Goal: Use online tool/utility: Use online tool/utility

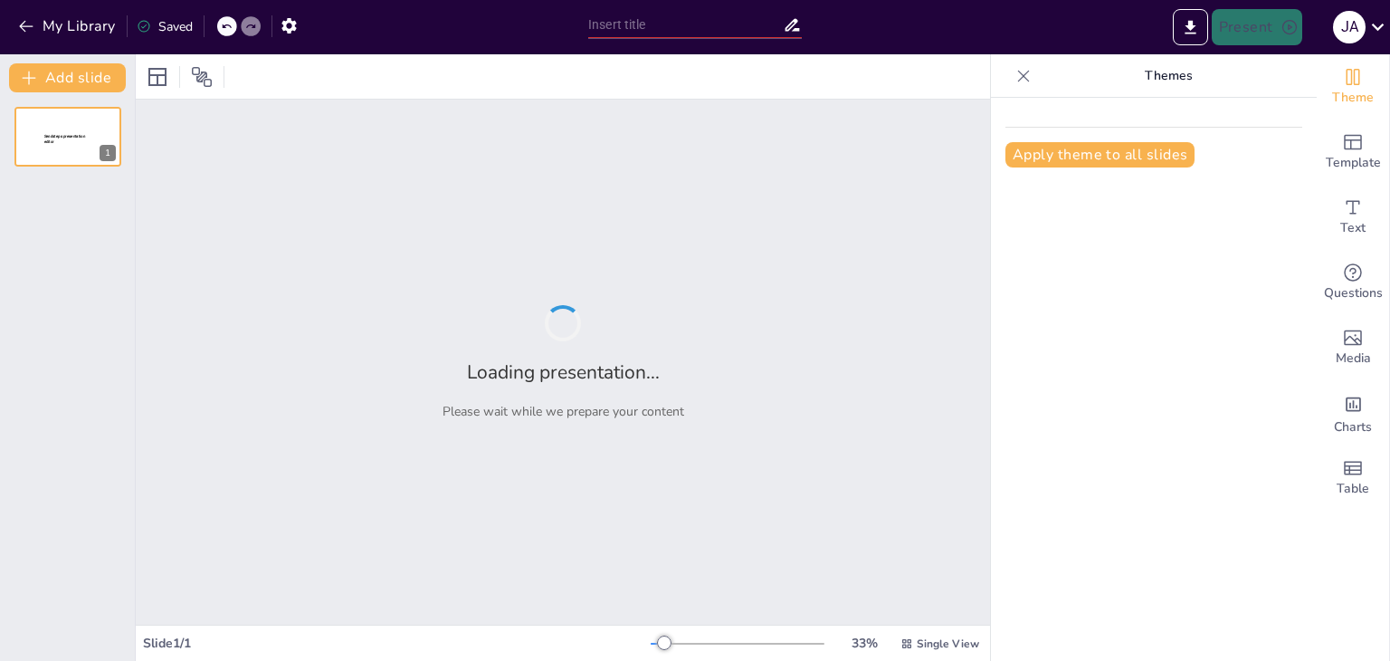
type input "Estructura de la Oración Simple"
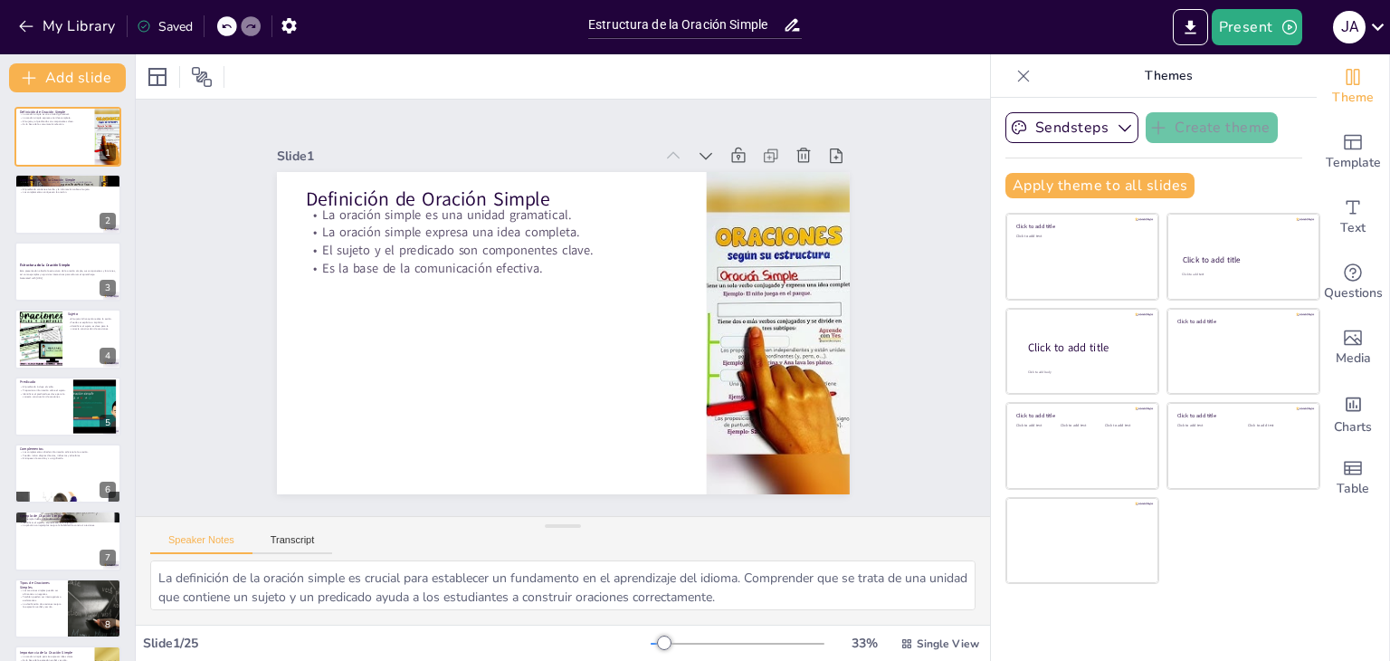
checkbox input "true"
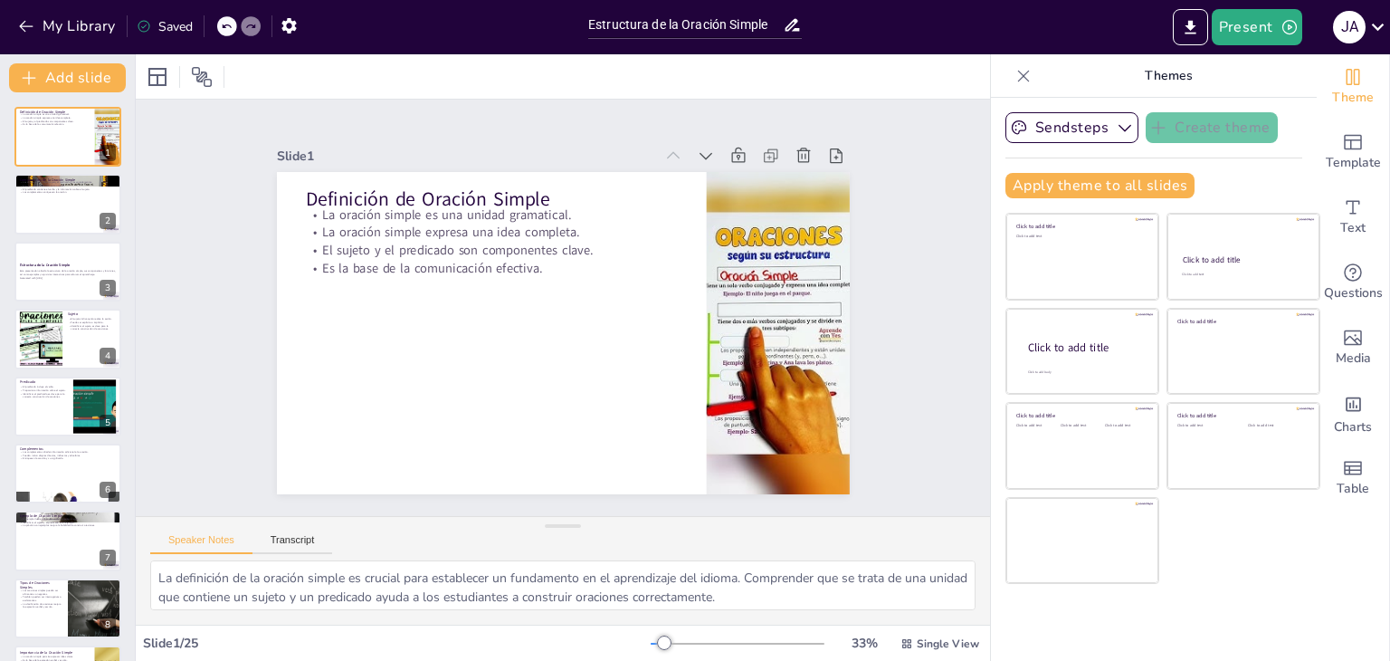
checkbox input "true"
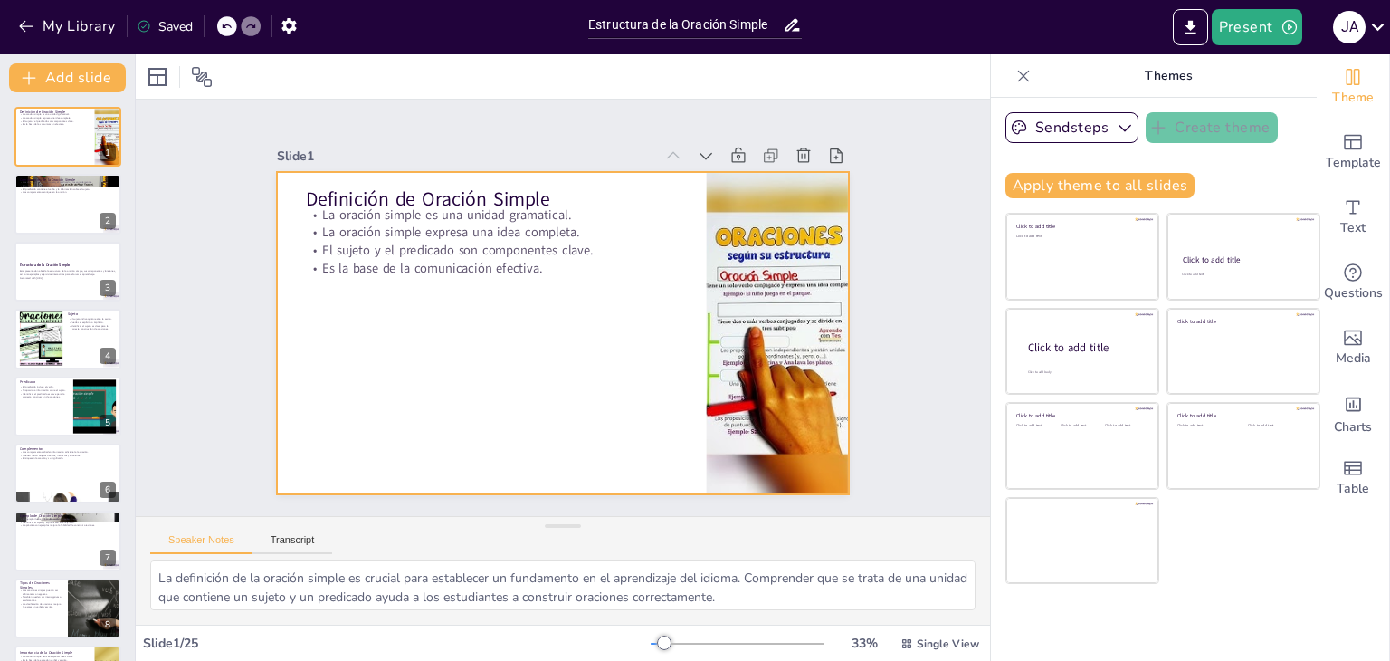
checkbox input "true"
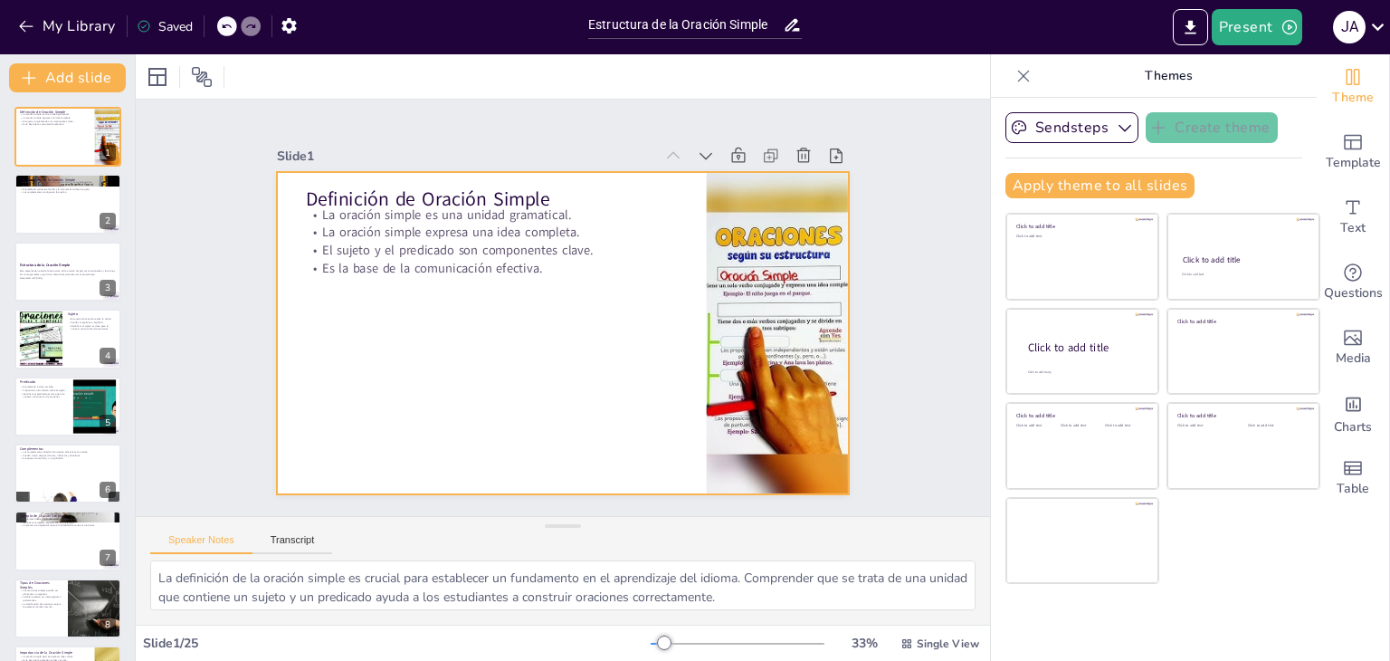
checkbox input "true"
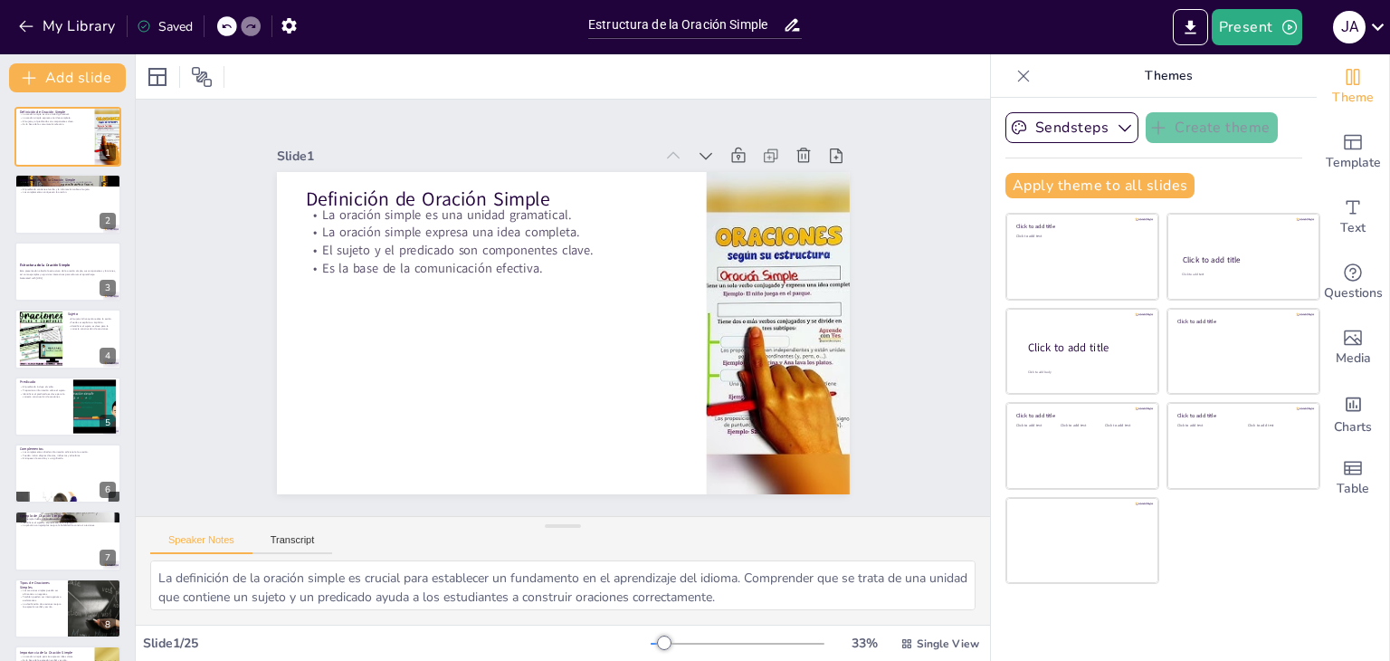
checkbox input "true"
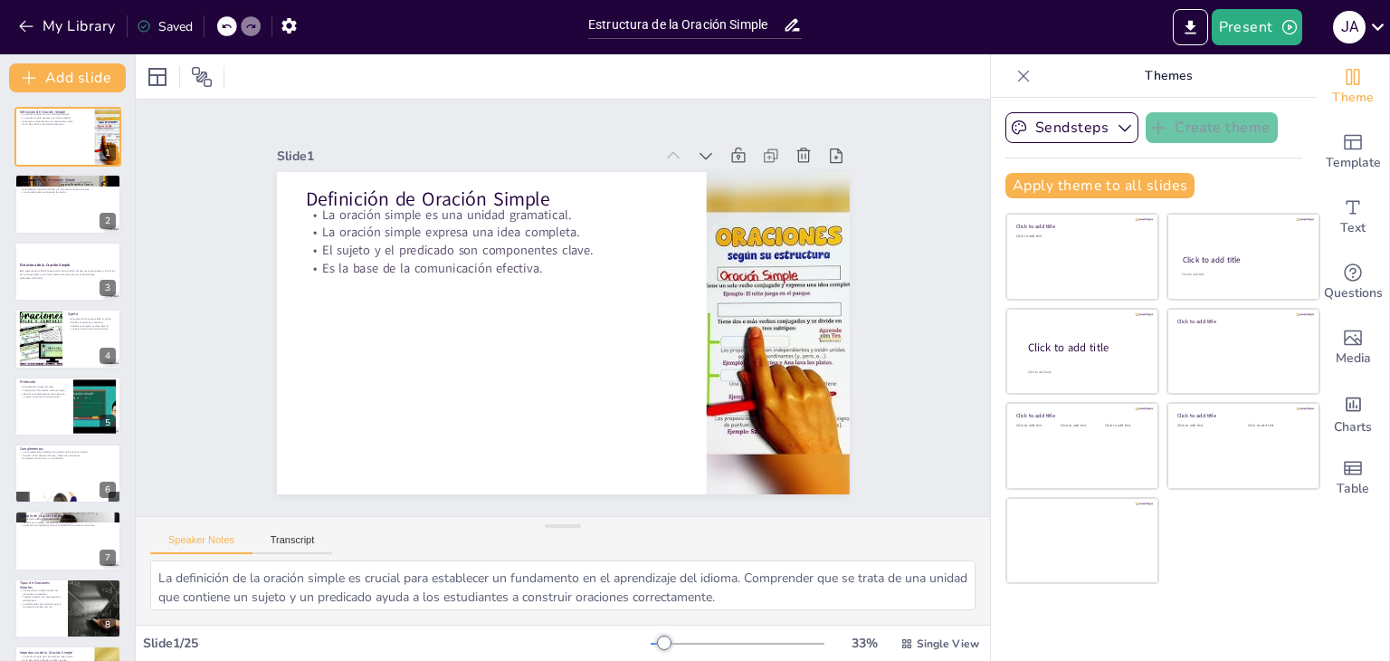
checkbox input "true"
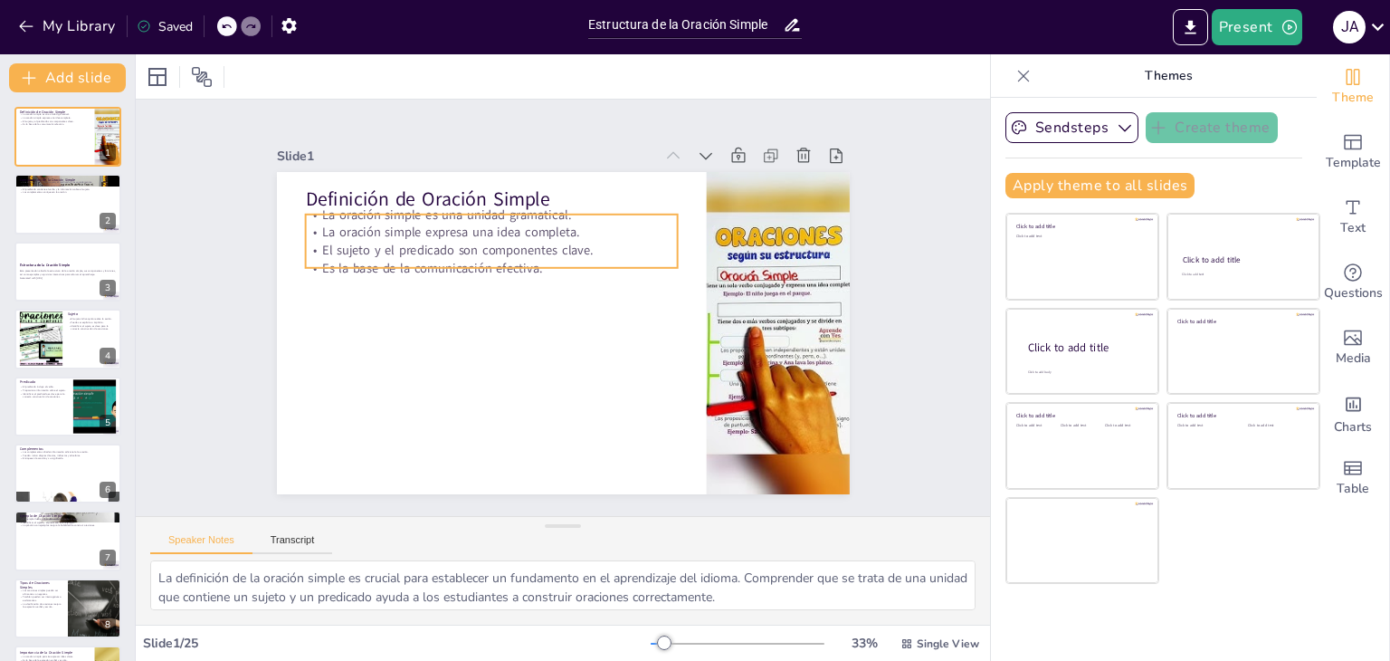
checkbox input "true"
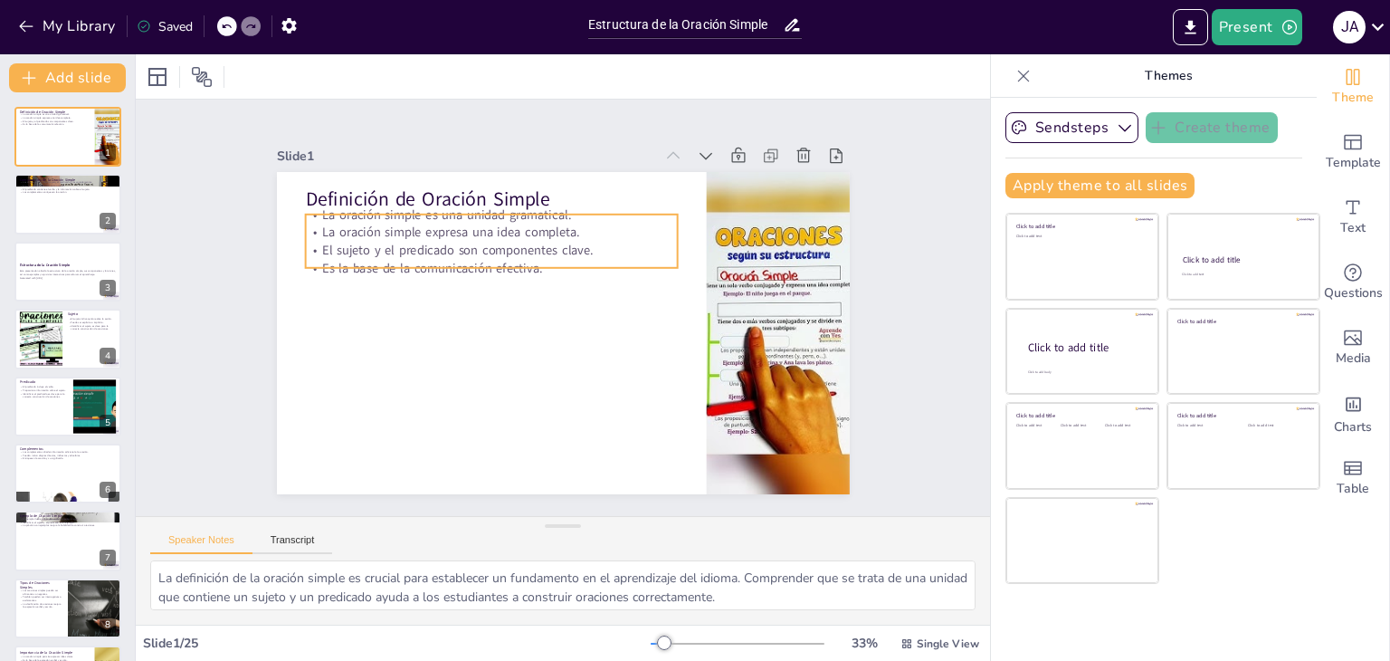
checkbox input "true"
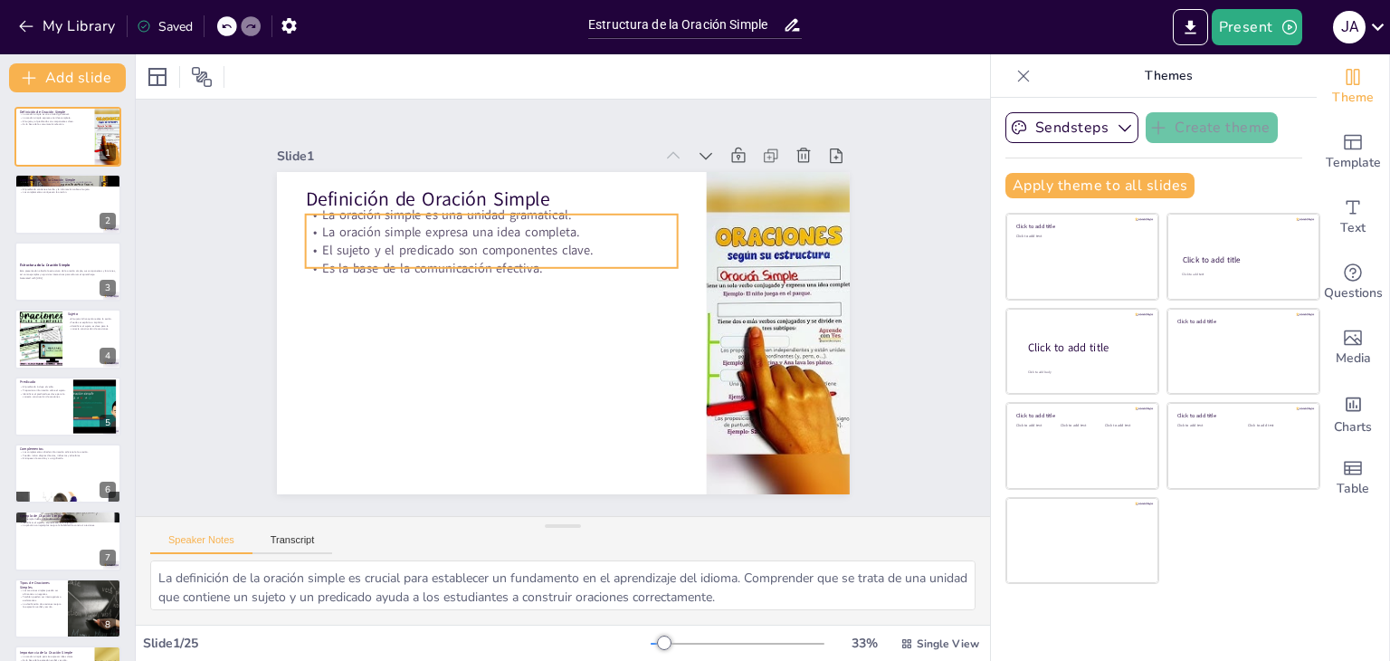
checkbox input "true"
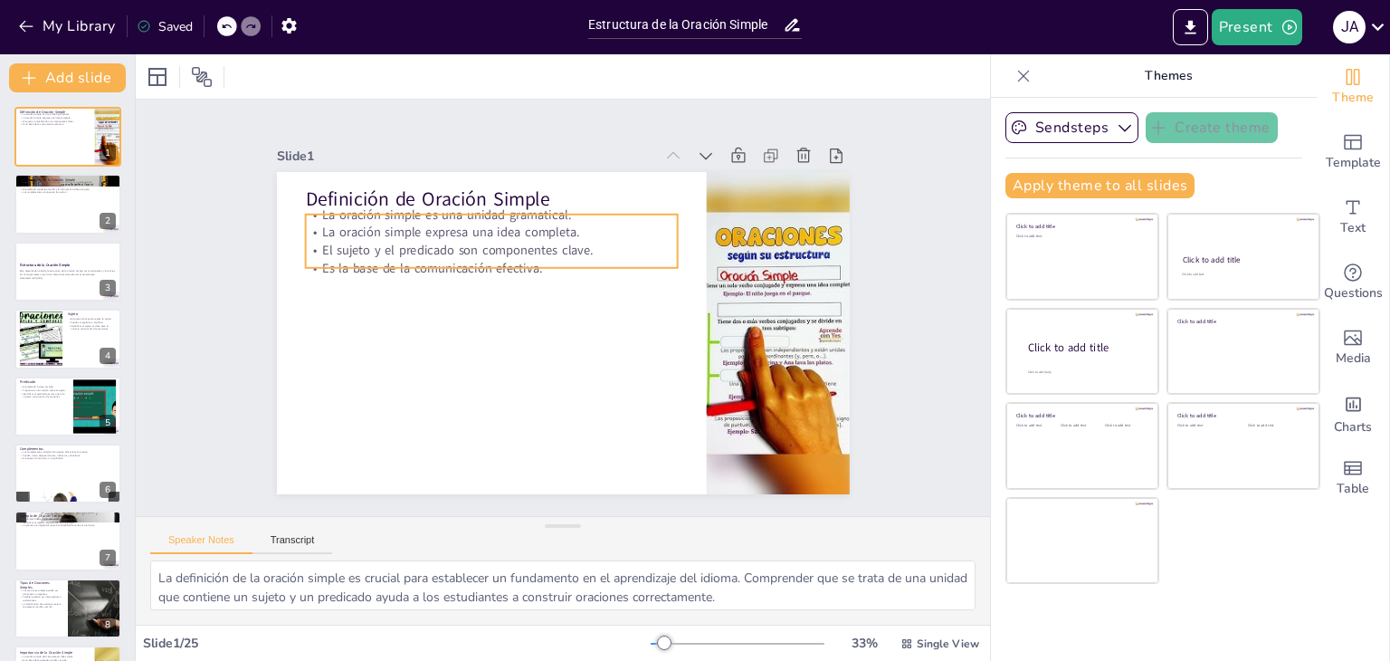
checkbox input "true"
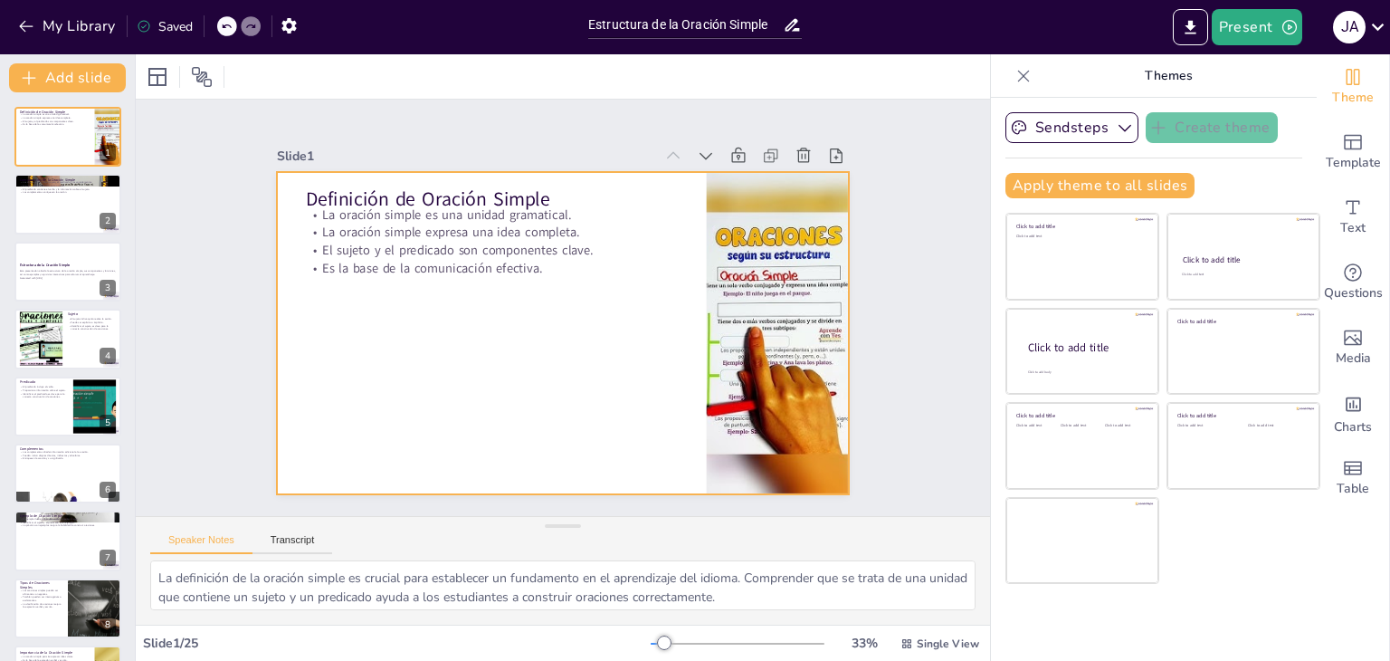
checkbox input "true"
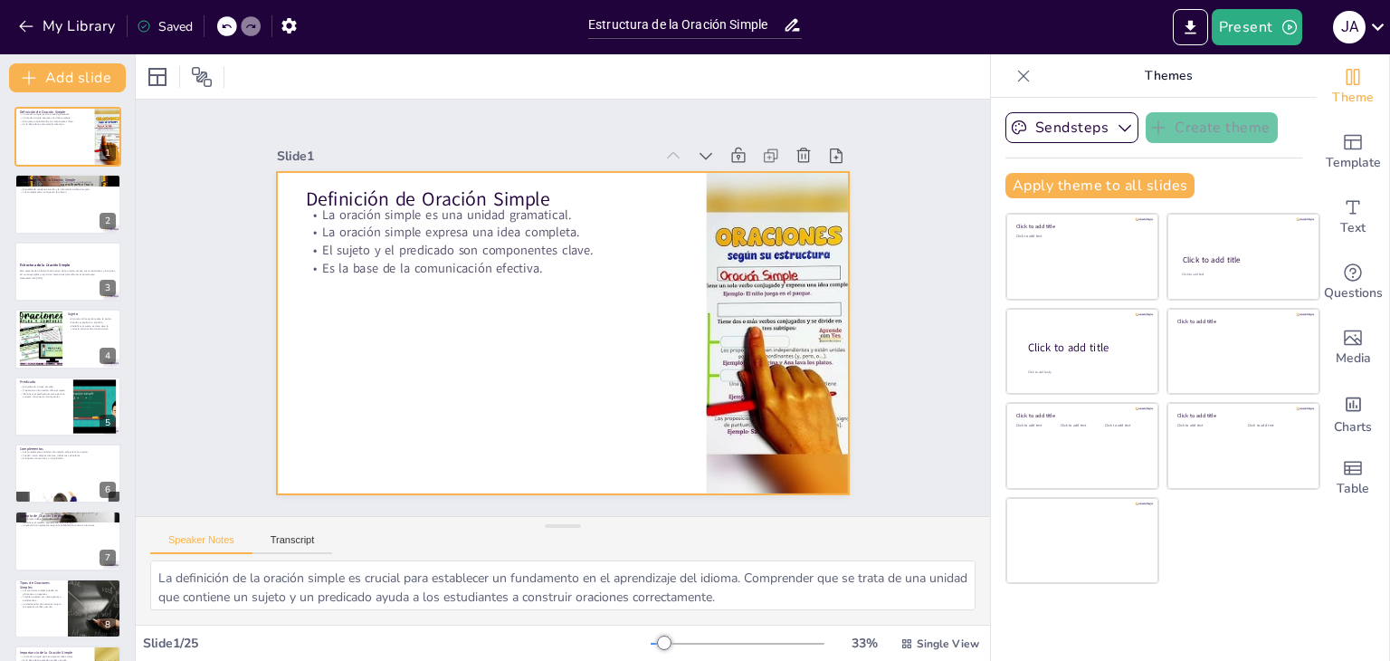
checkbox input "true"
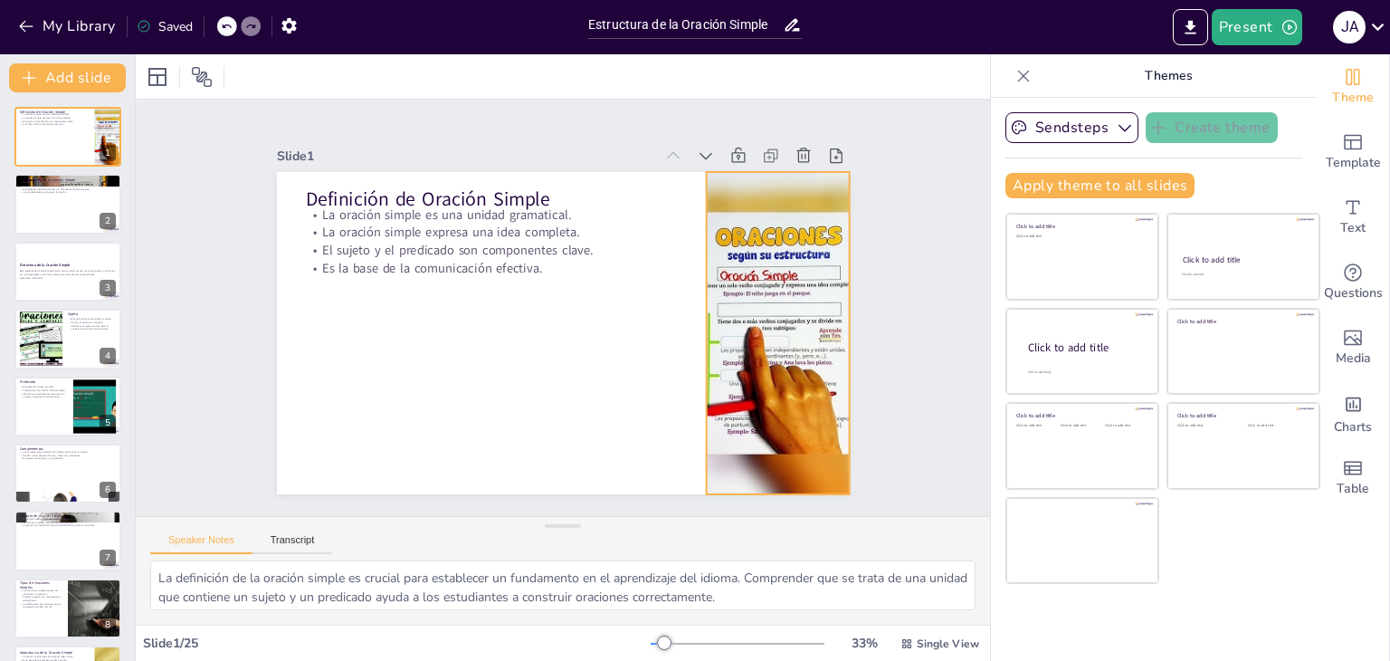
checkbox input "true"
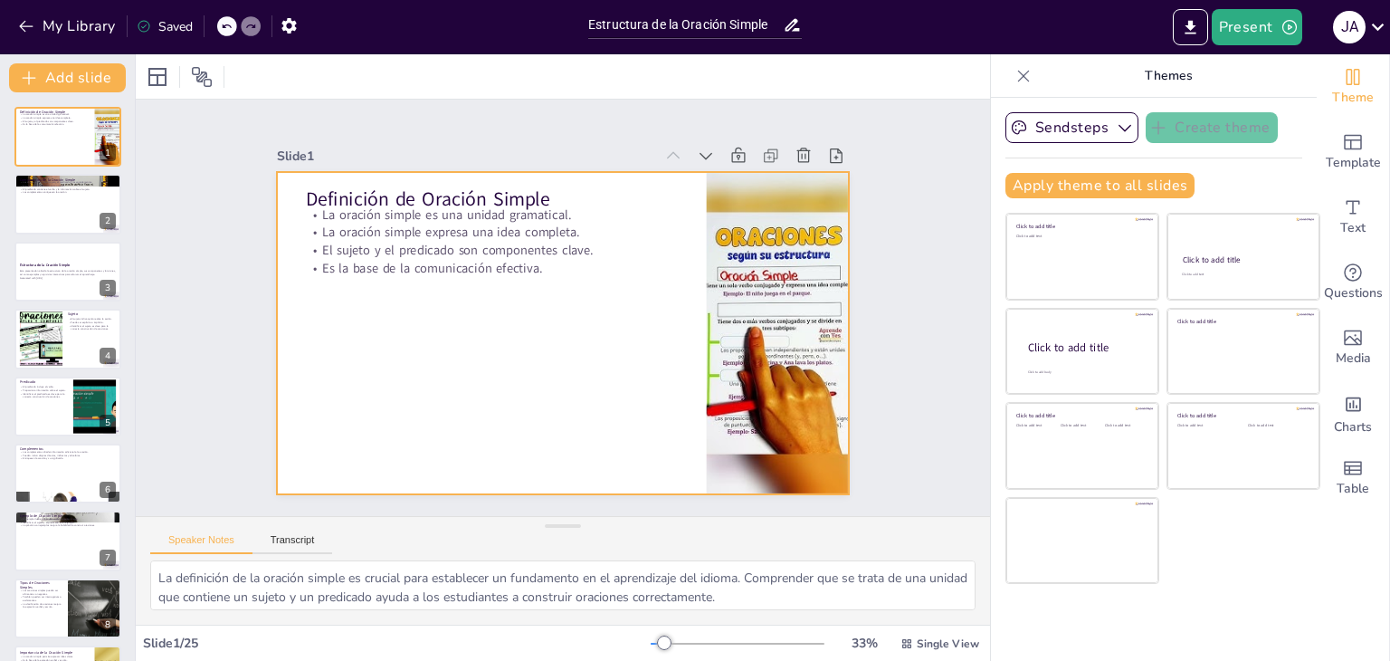
checkbox input "true"
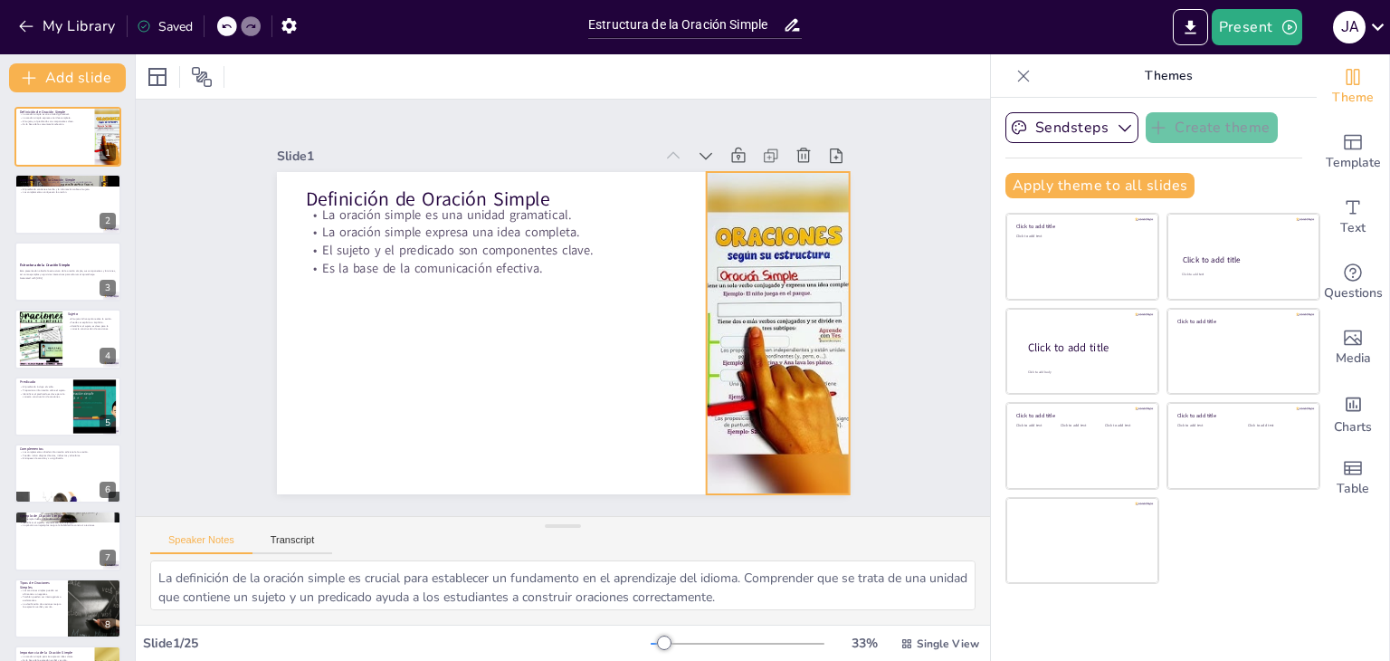
checkbox input "true"
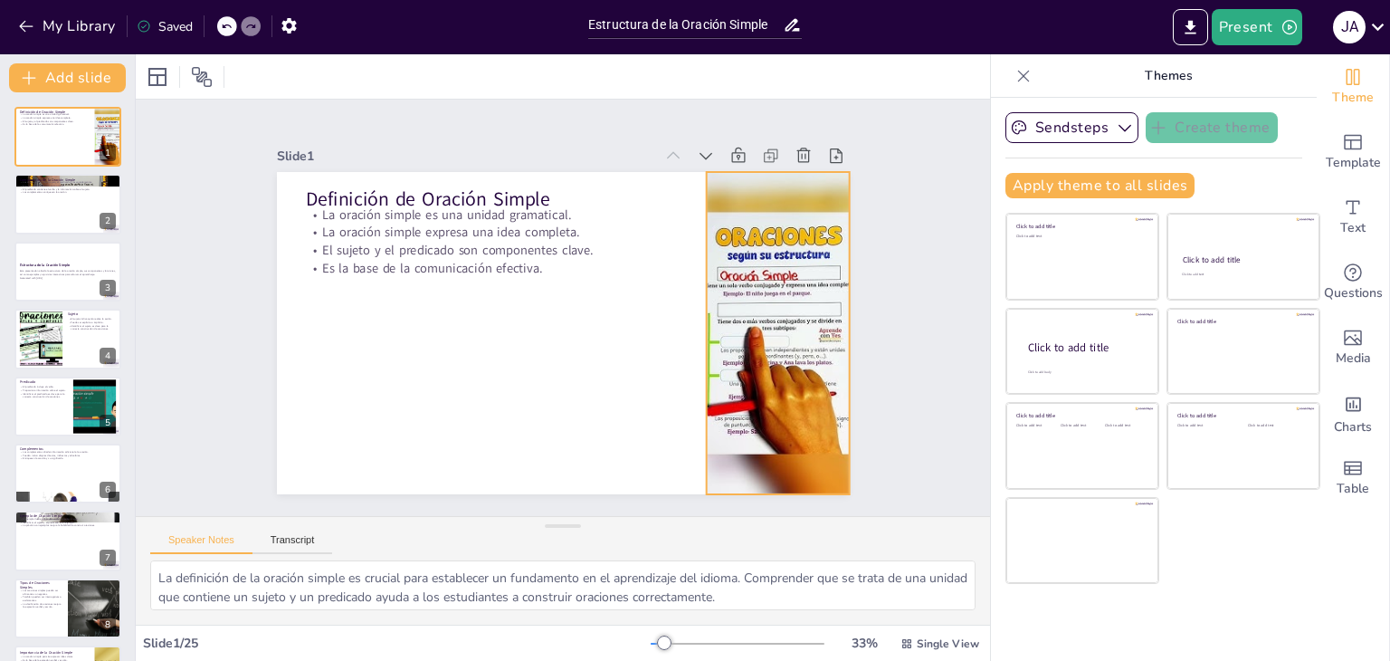
checkbox input "true"
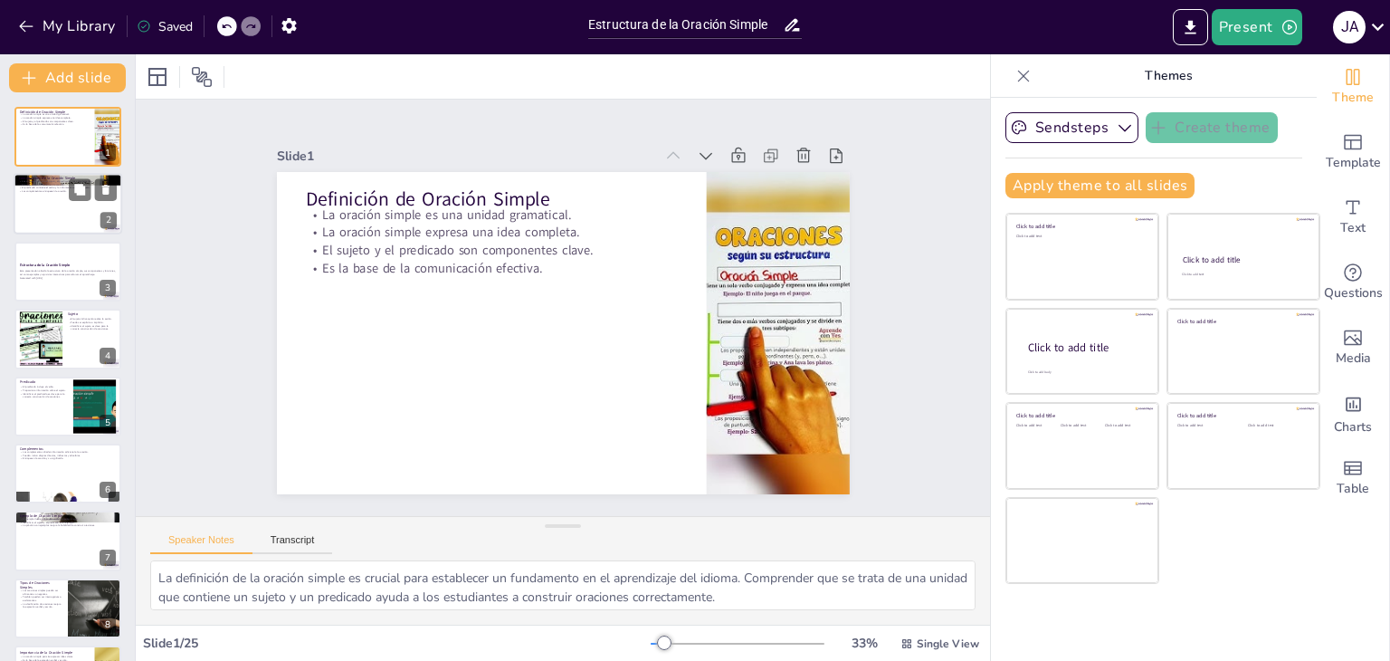
checkbox input "true"
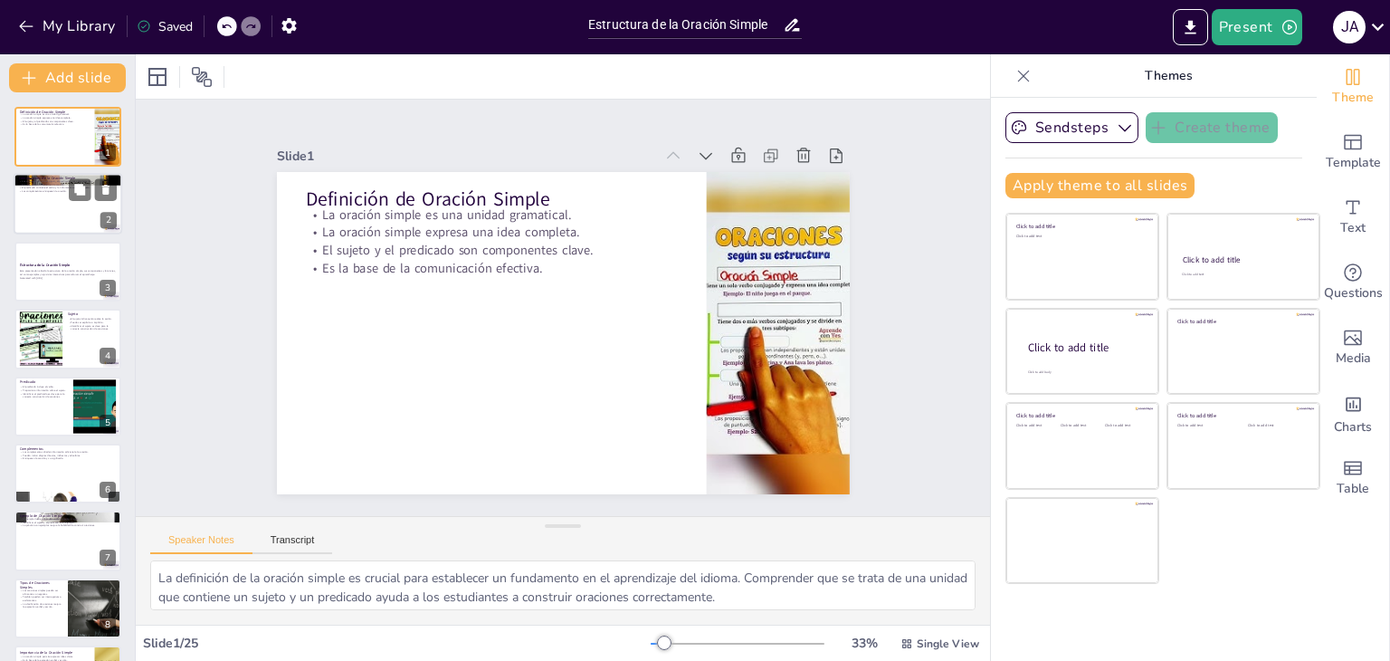
checkbox input "true"
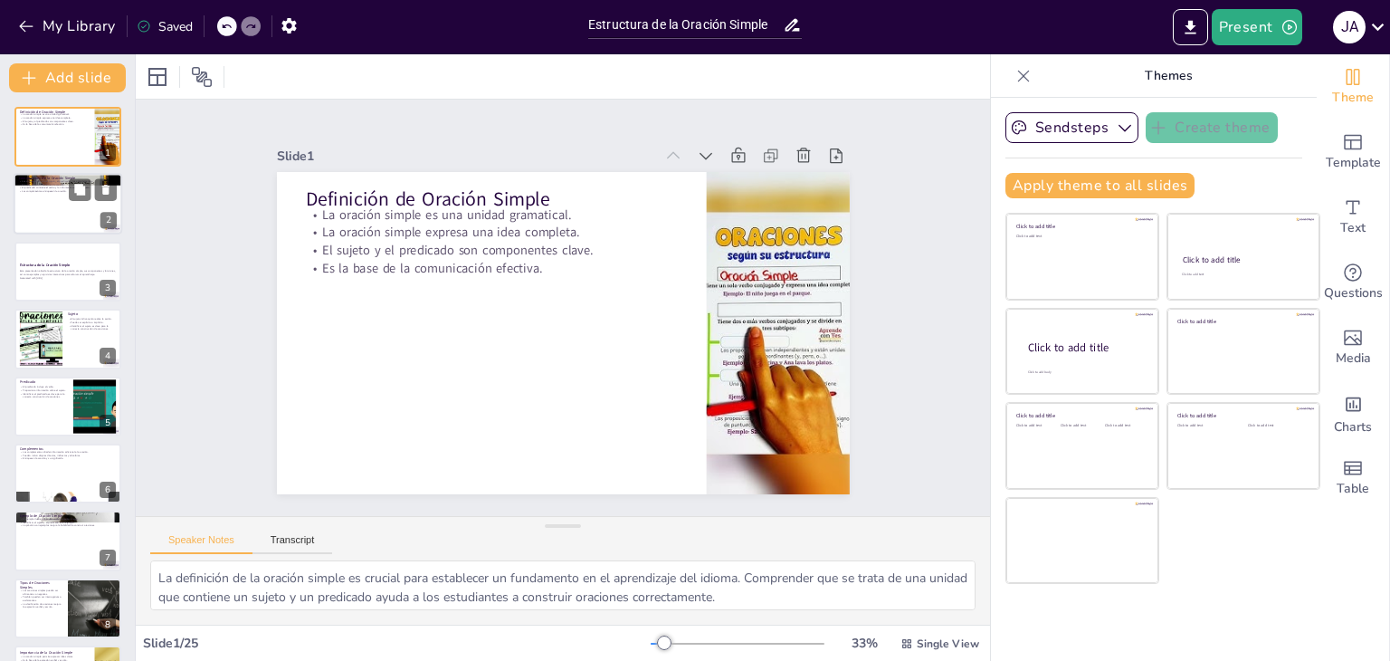
checkbox input "true"
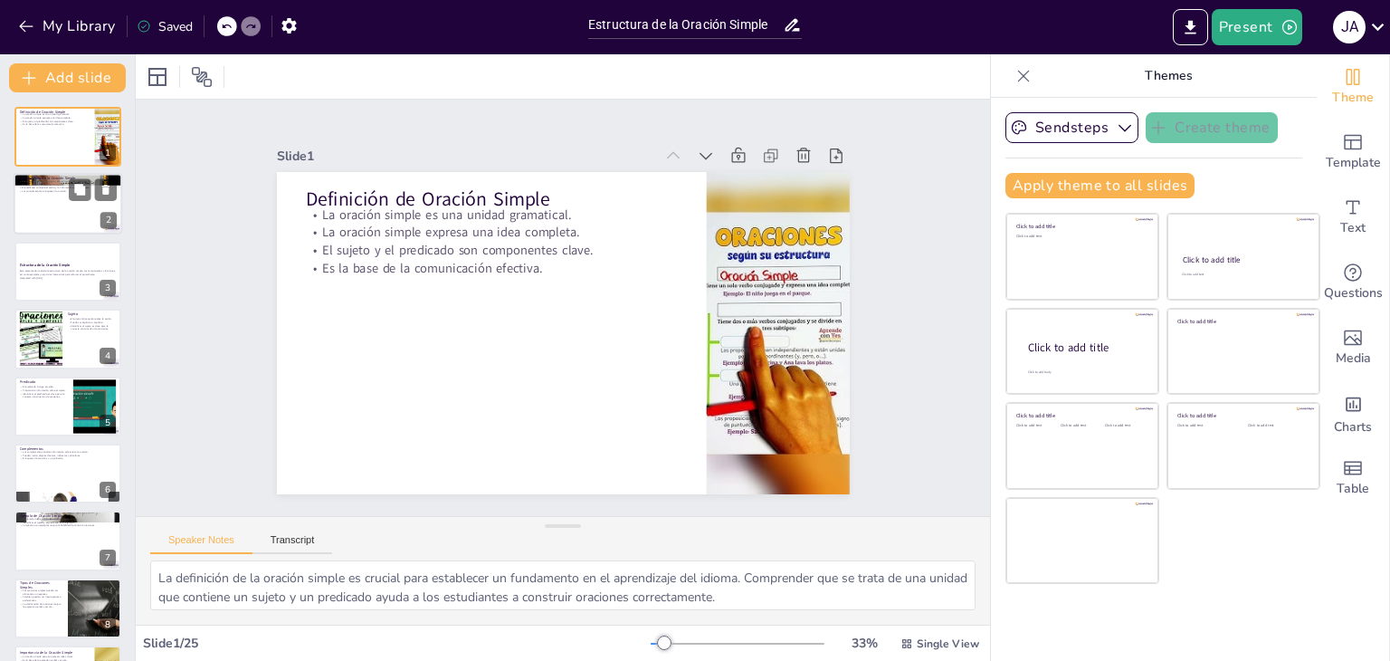
checkbox input "true"
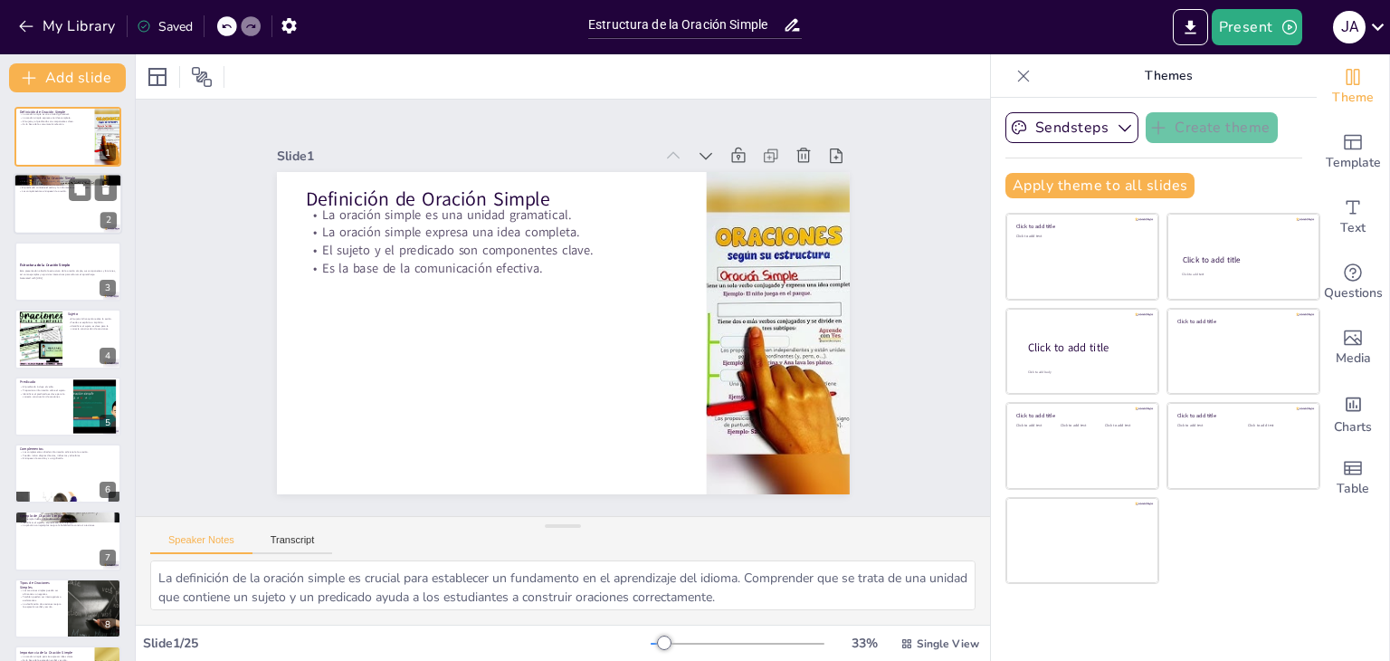
checkbox input "true"
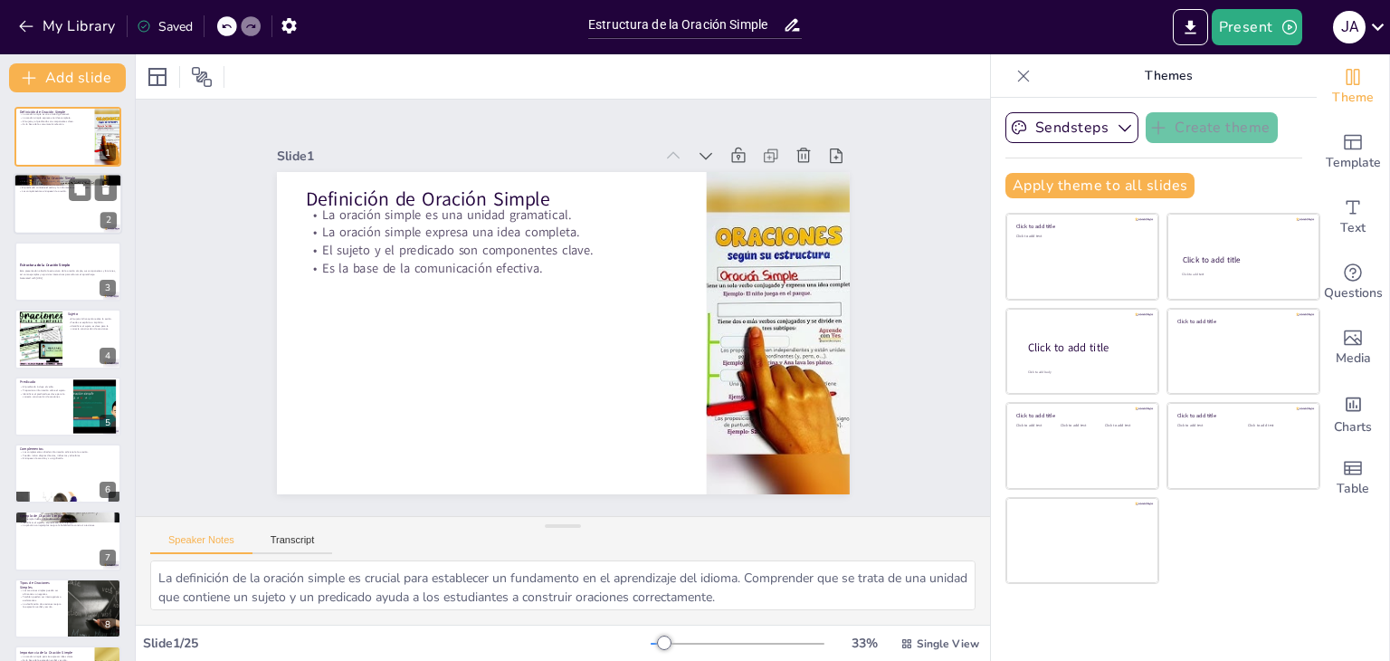
checkbox input "true"
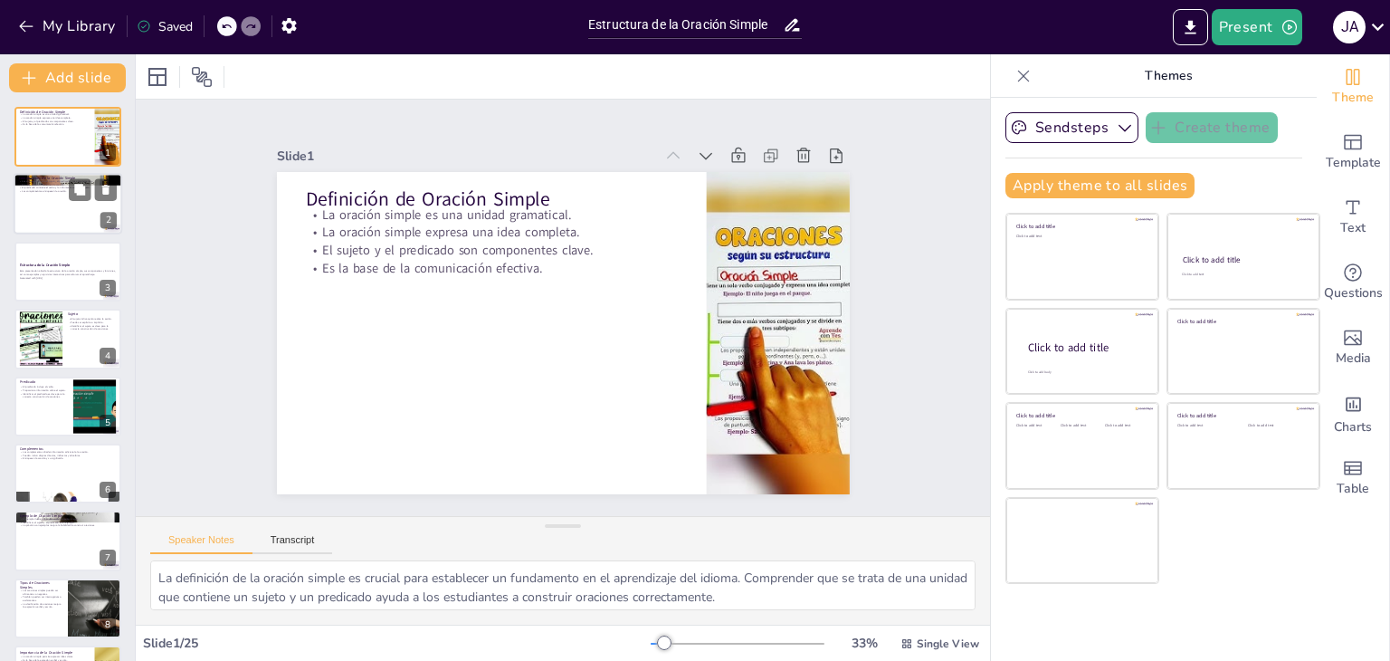
click at [40, 186] on p "El predicado contiene el verbo y la información sobre el sujeto." at bounding box center [68, 188] width 98 height 4
type textarea "Conocer los componentes de la oración simple es vital para formar oraciones cor…"
checkbox input "true"
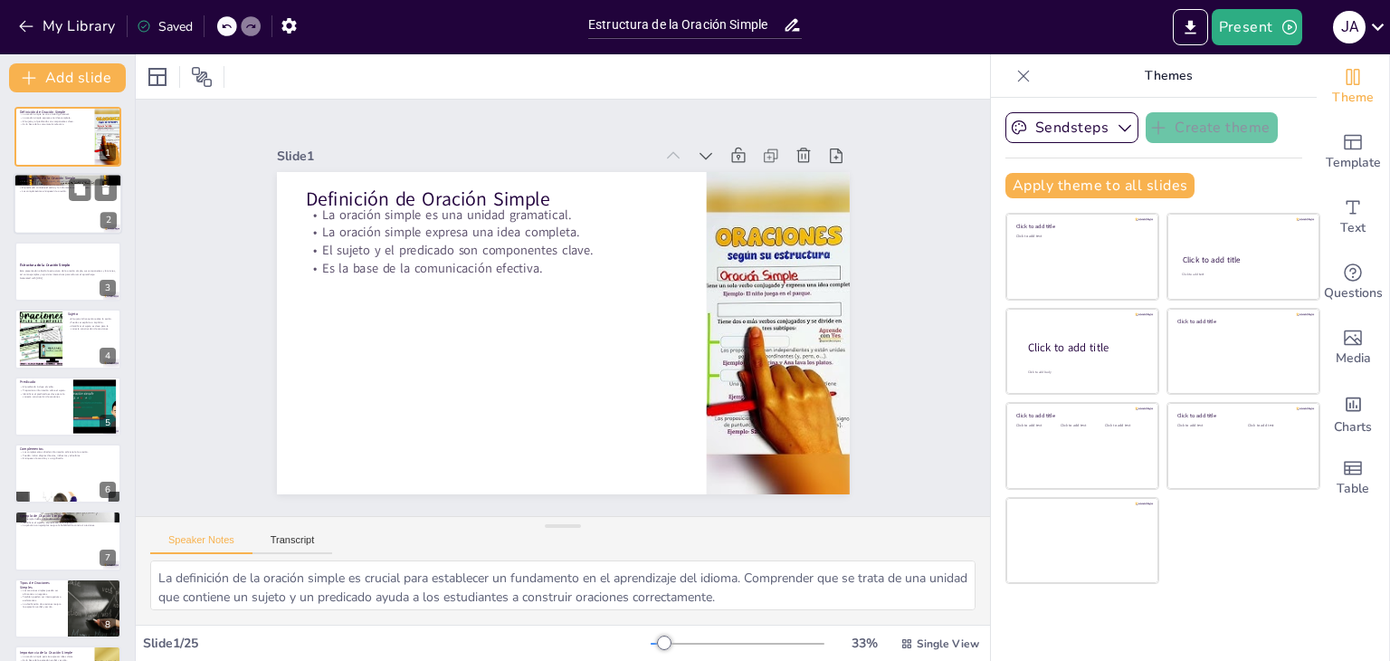
checkbox input "true"
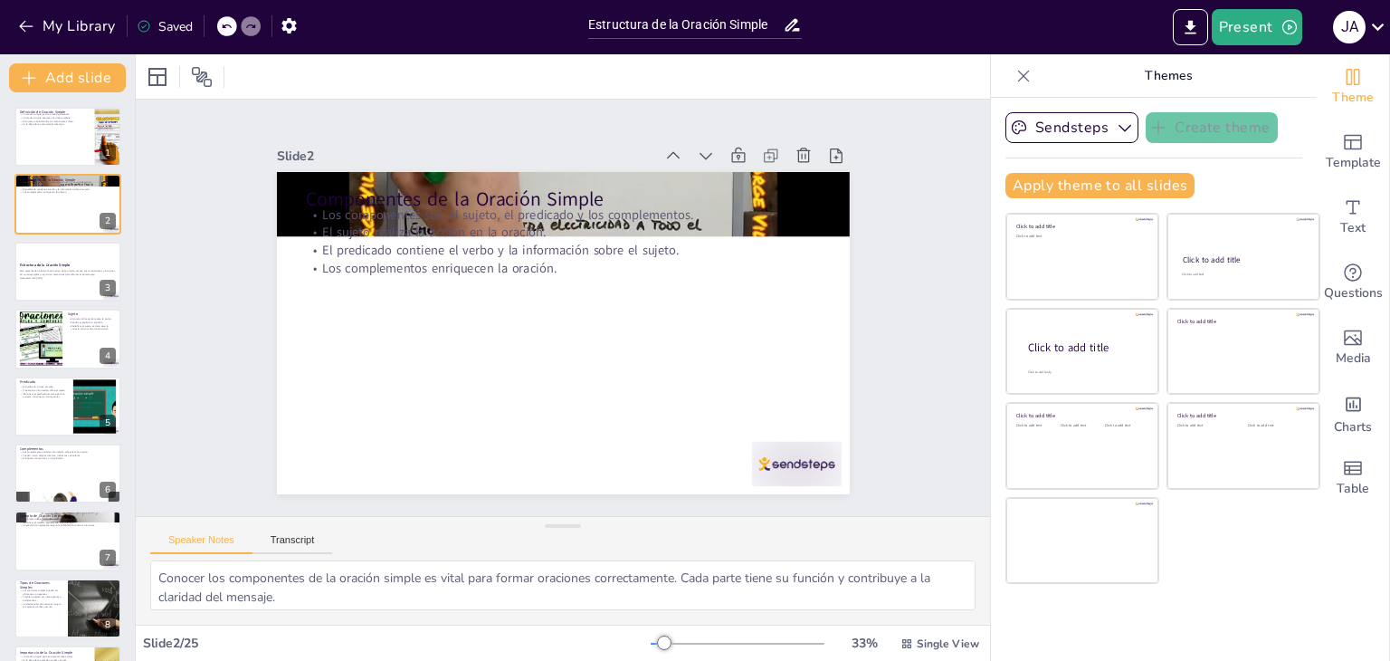
checkbox input "true"
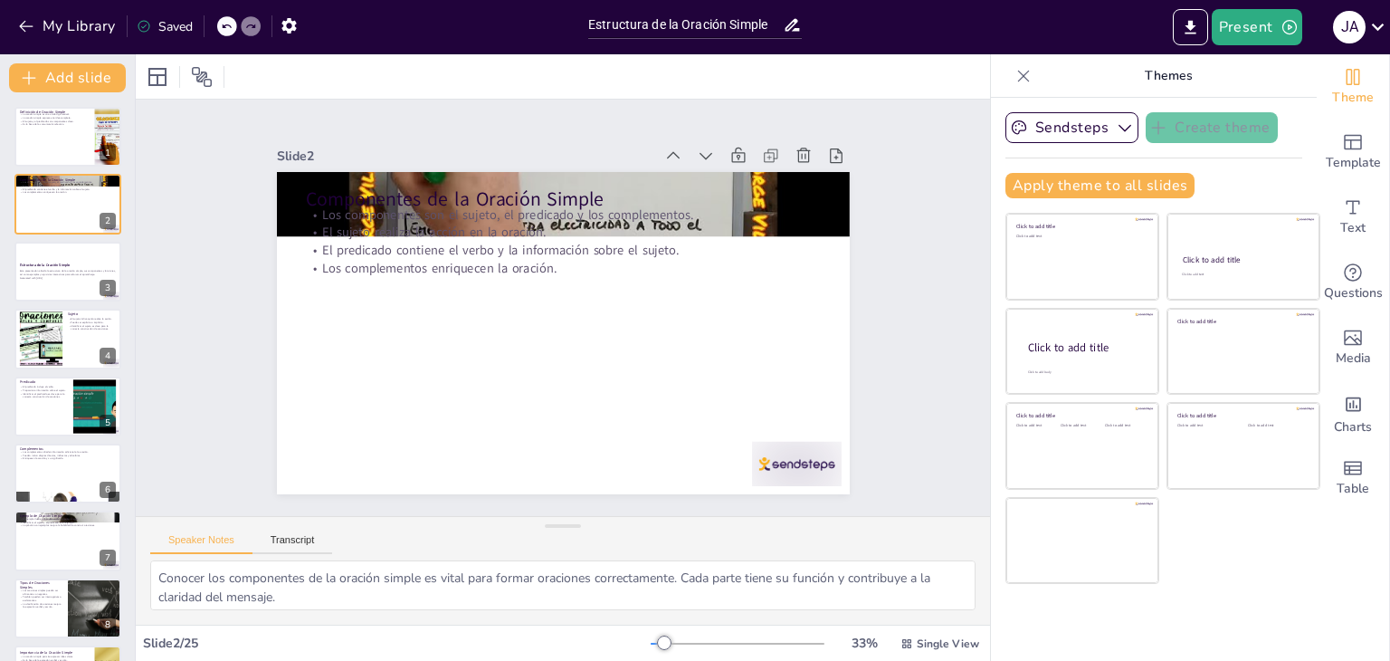
checkbox input "true"
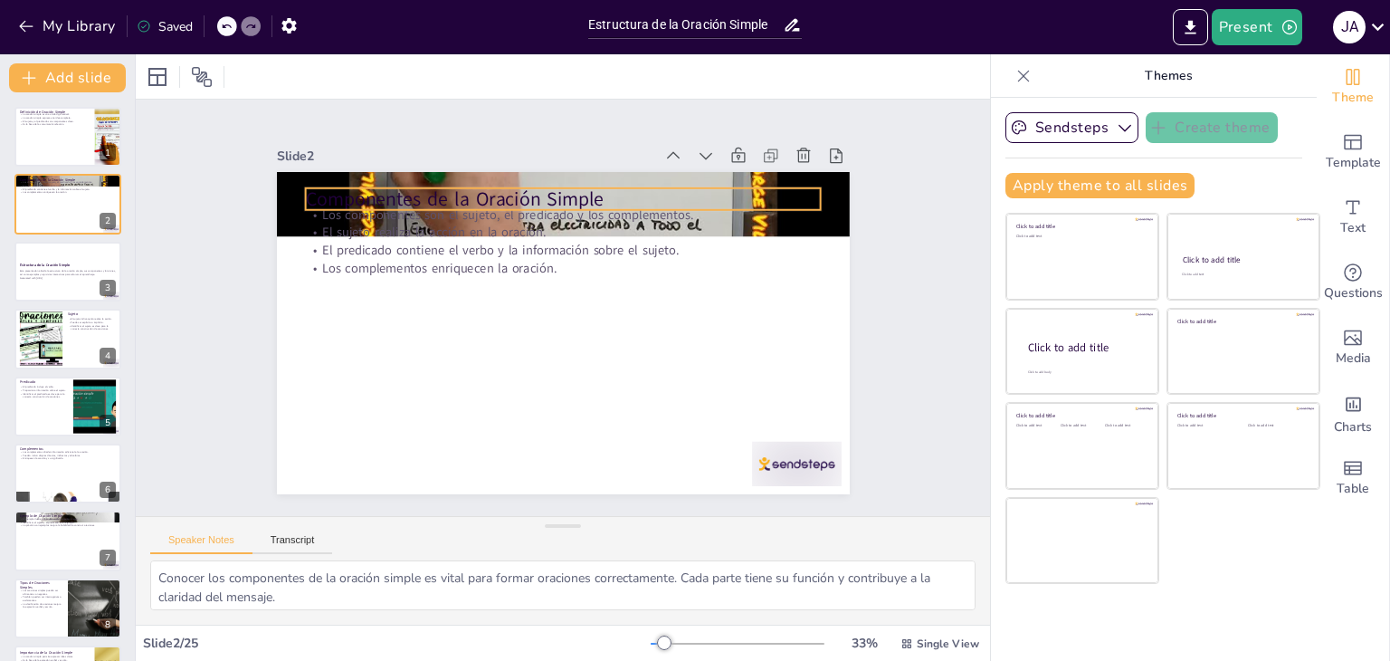
checkbox input "true"
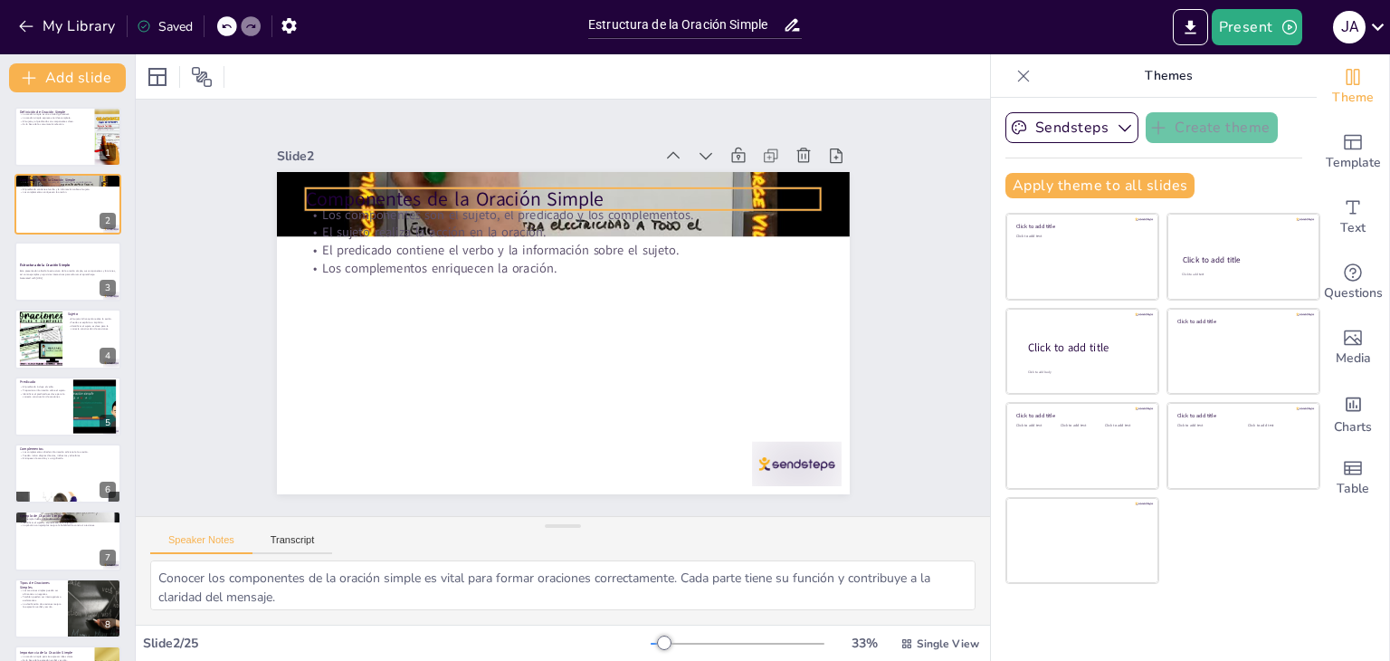
checkbox input "true"
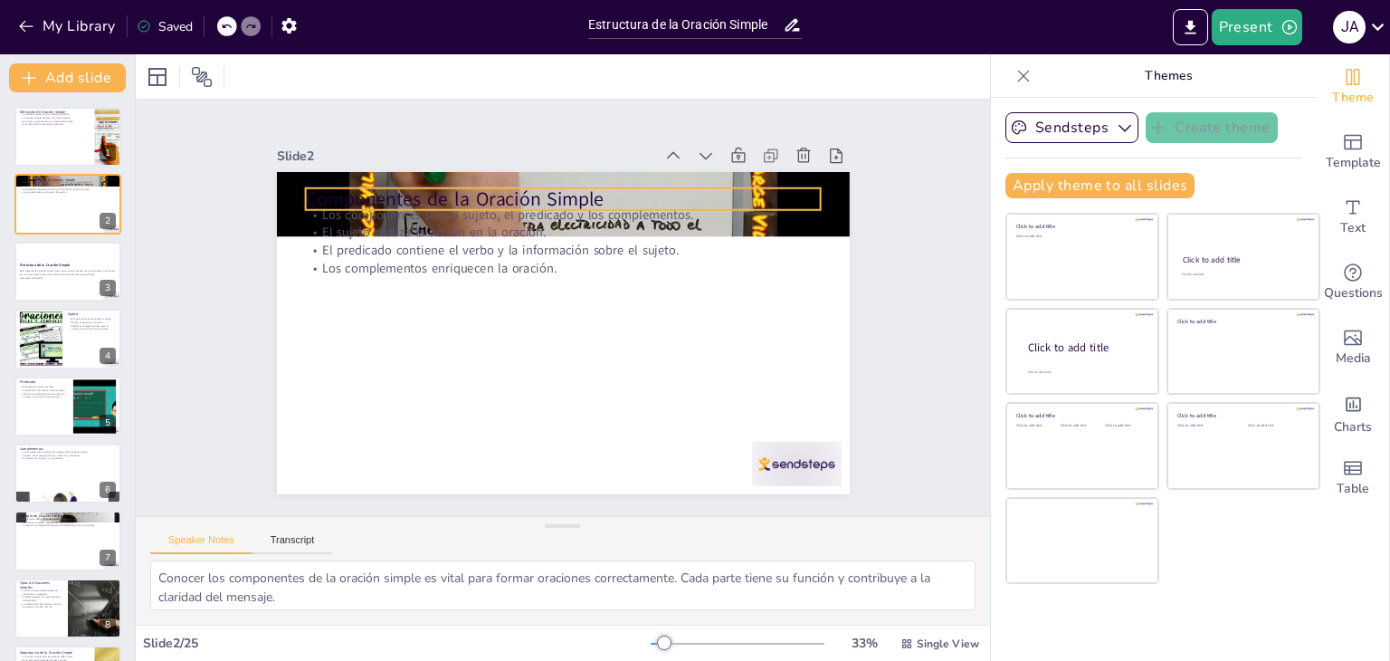
checkbox input "true"
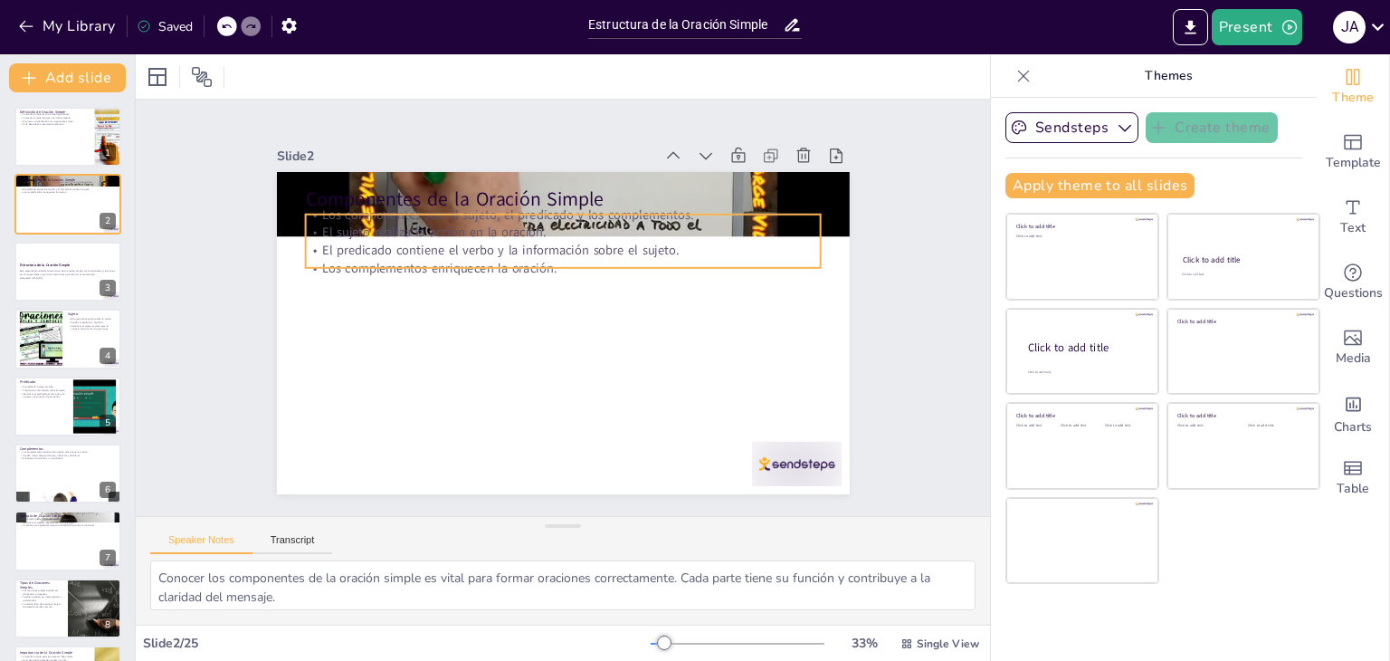
checkbox input "true"
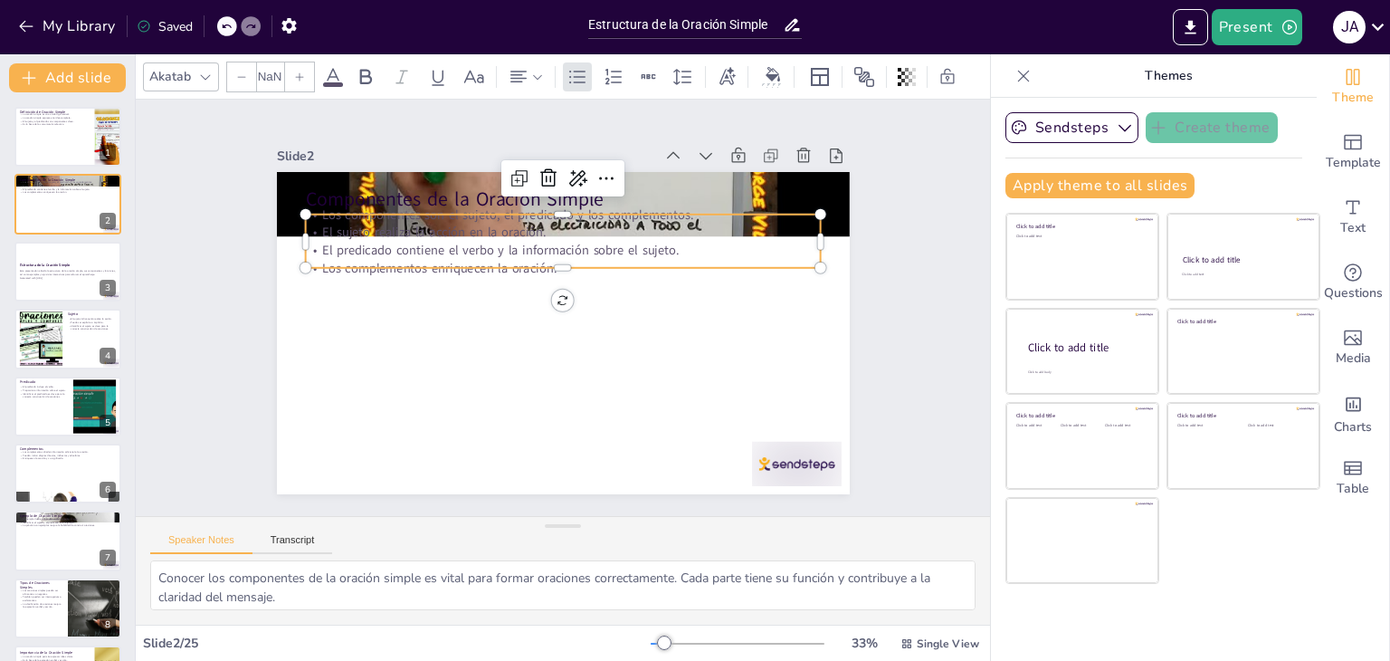
type input "32"
checkbox input "true"
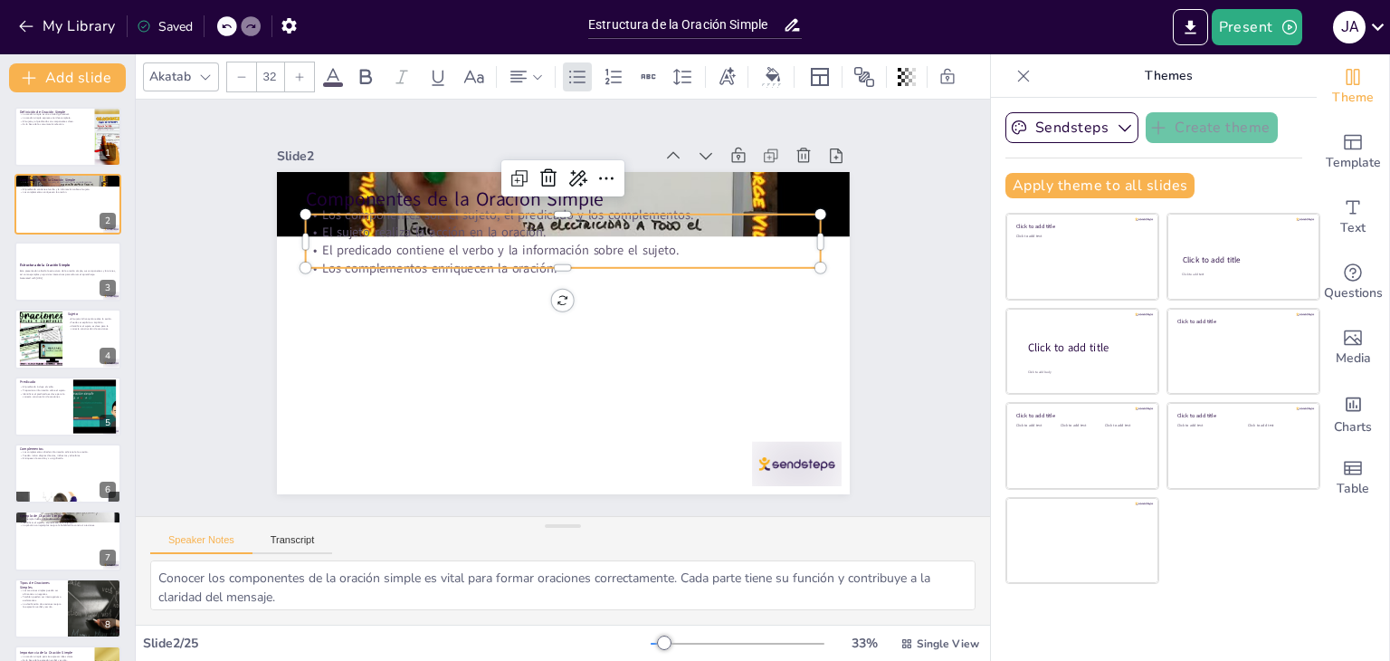
checkbox input "true"
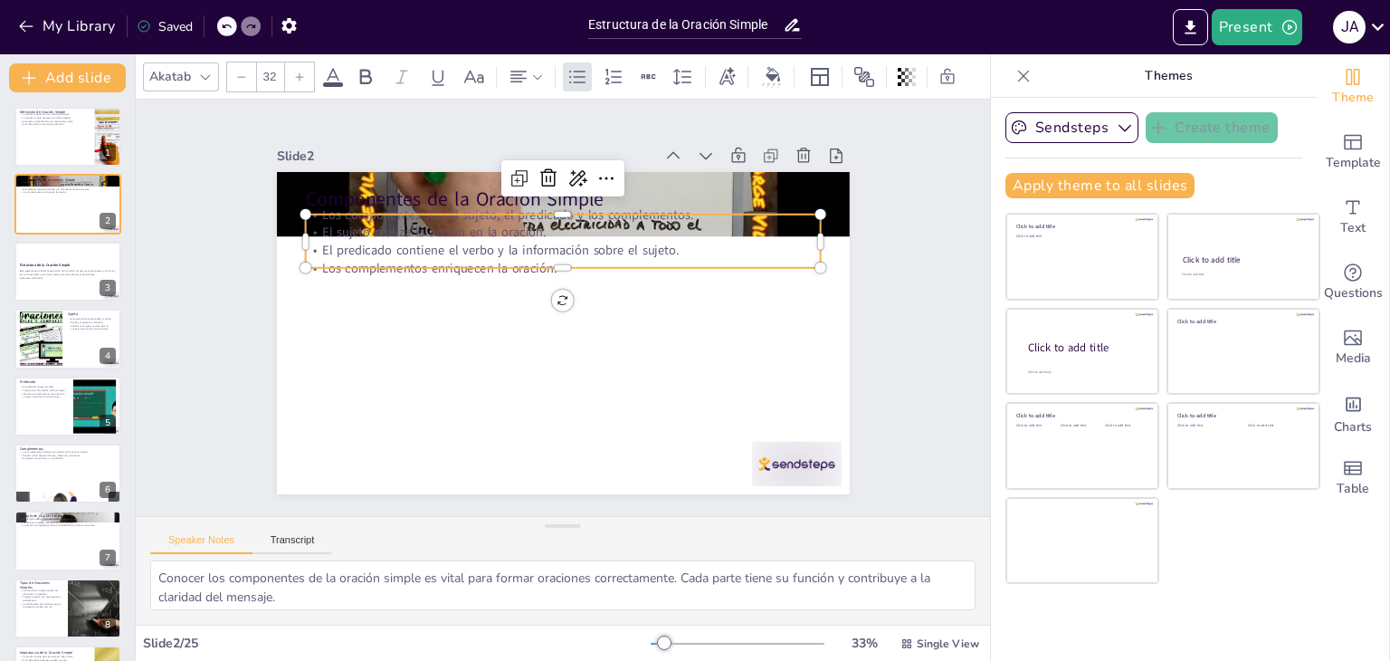
checkbox input "true"
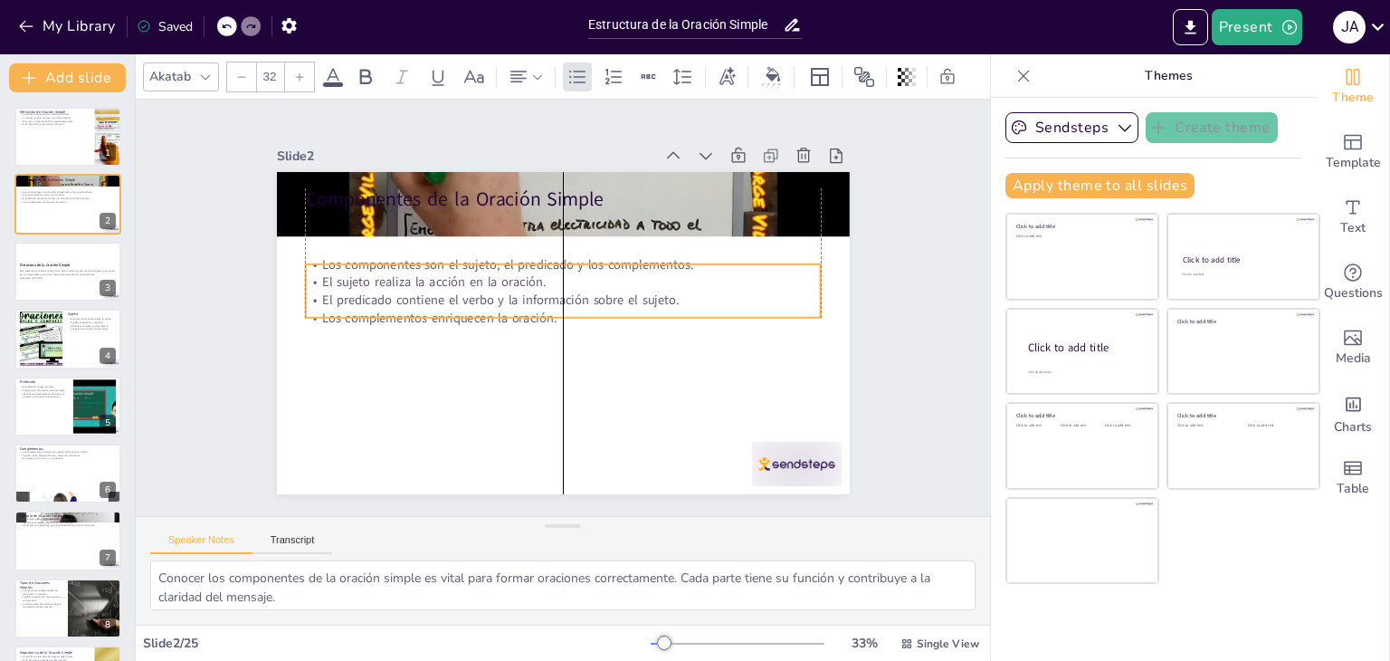
checkbox input "true"
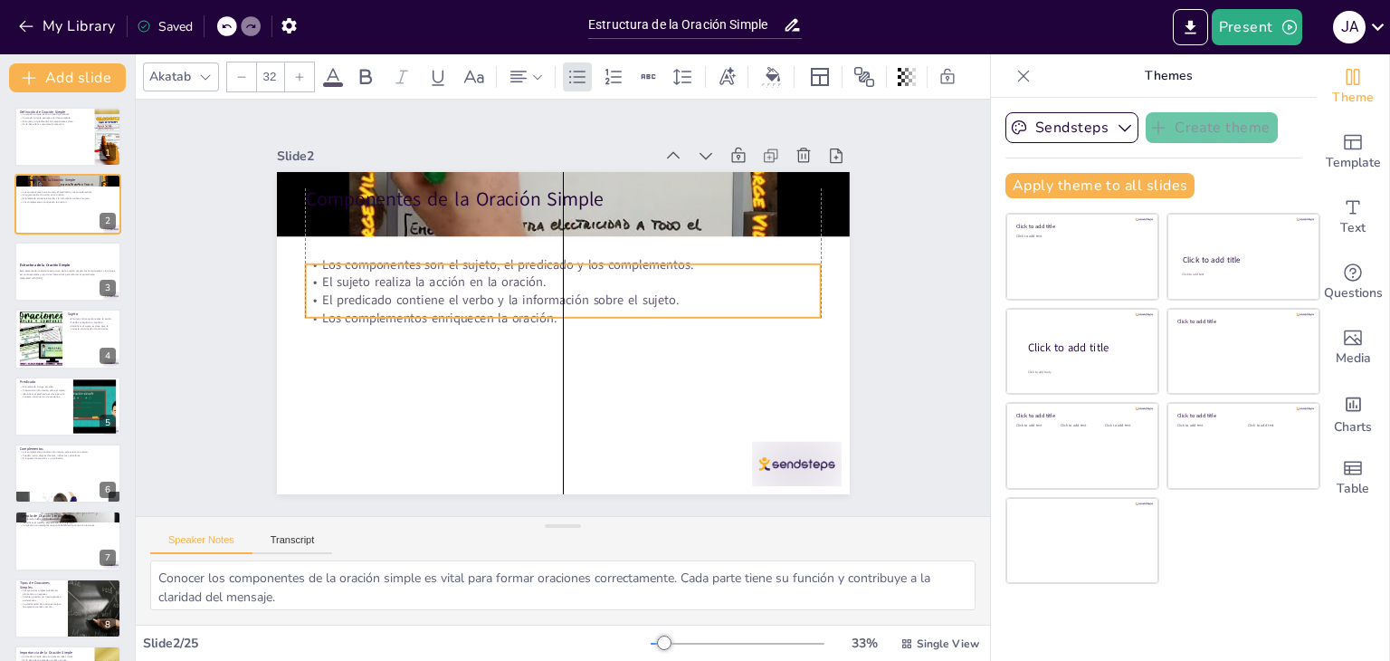
checkbox input "true"
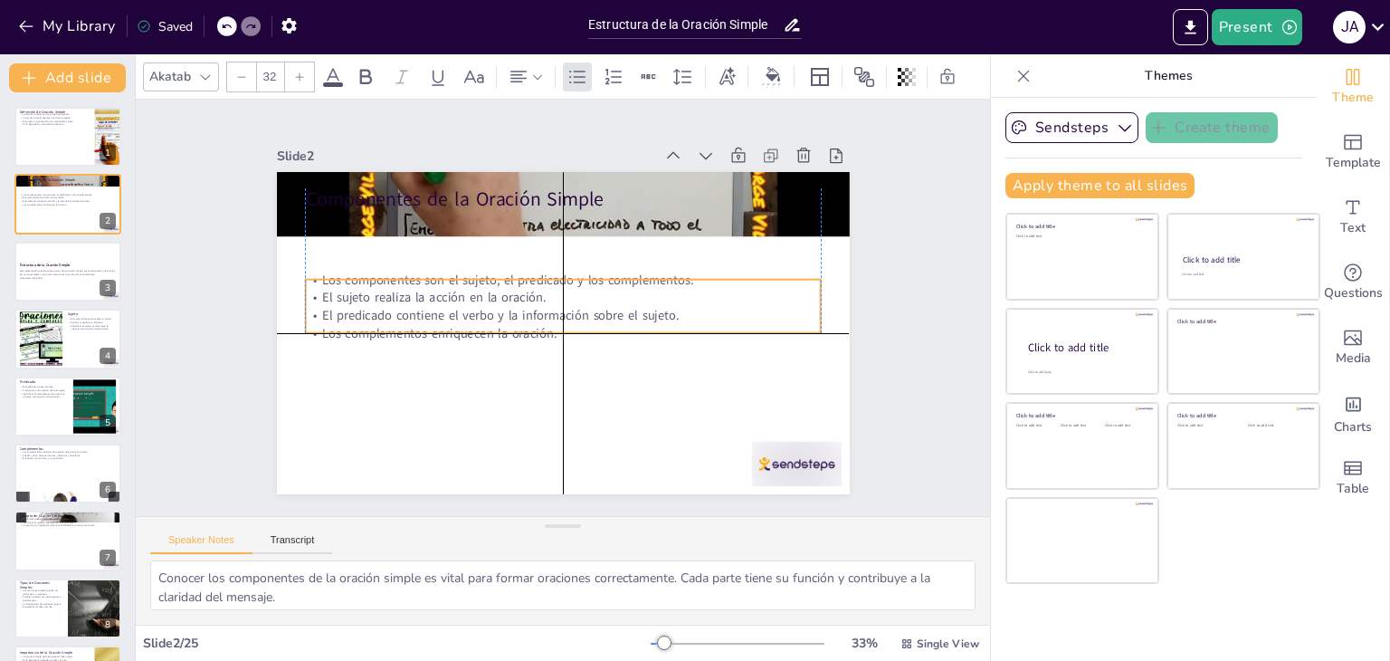
checkbox input "true"
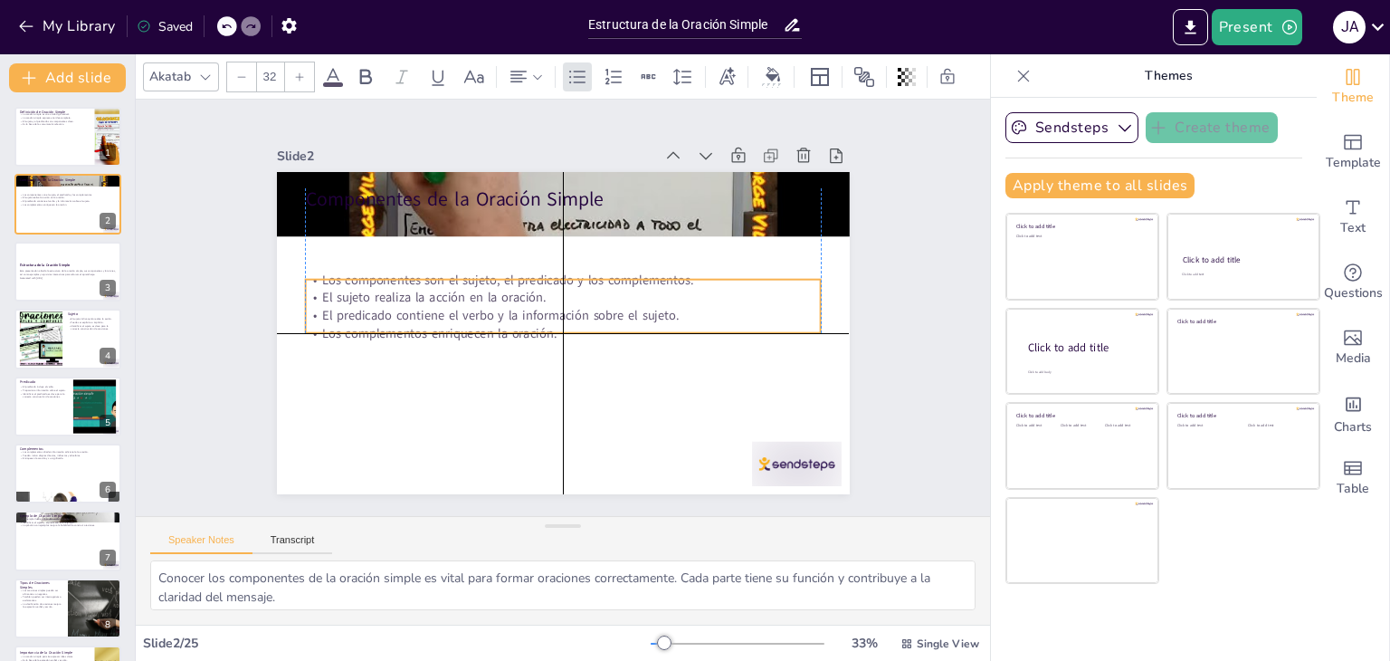
checkbox input "true"
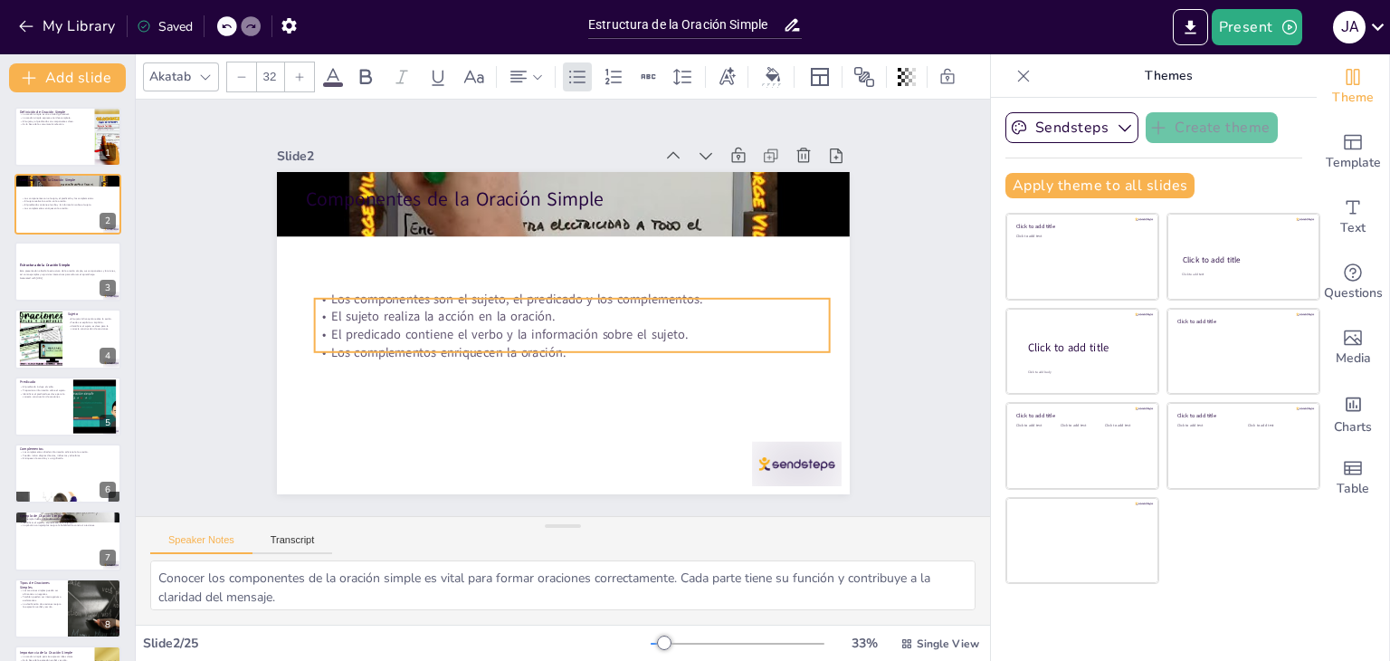
checkbox input "true"
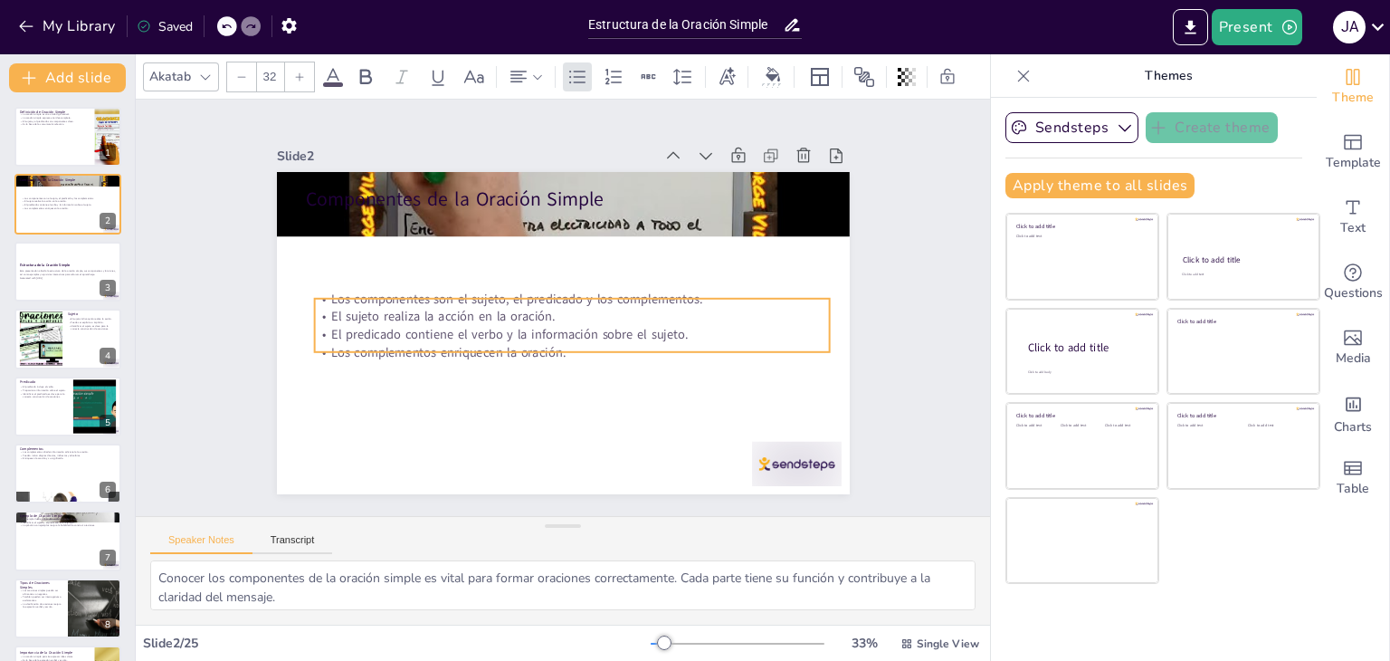
checkbox input "true"
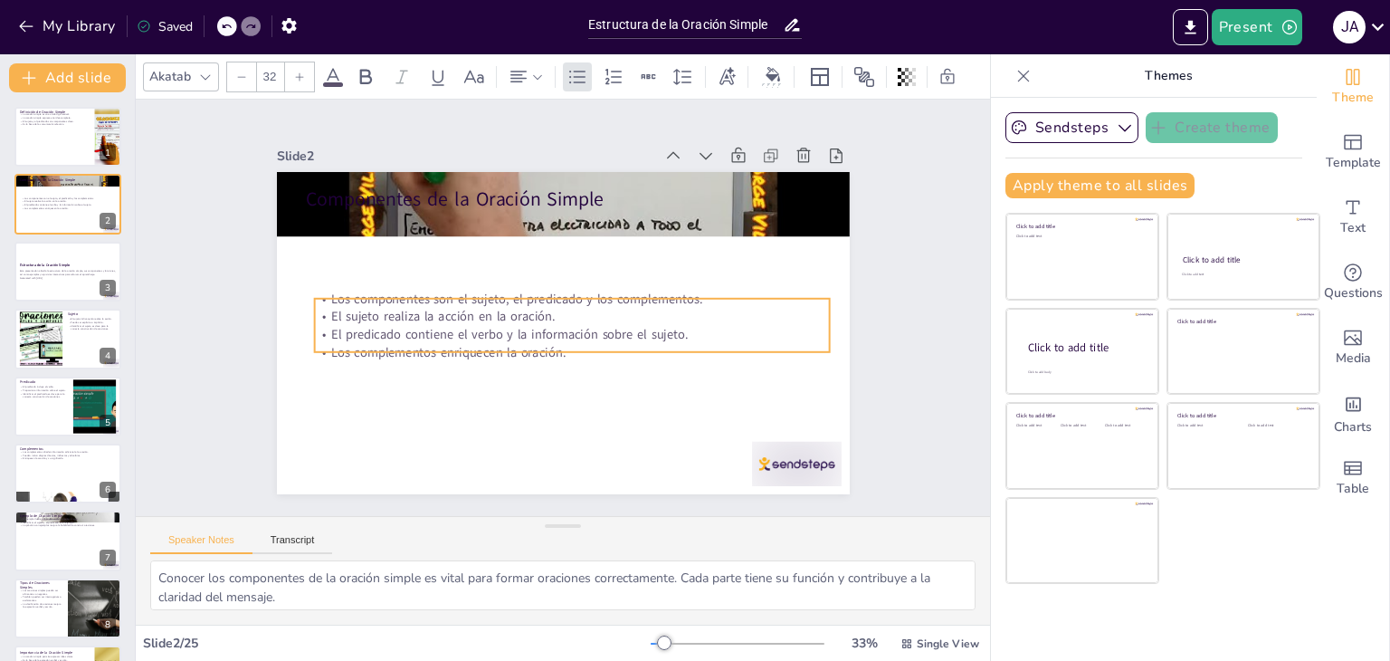
checkbox input "true"
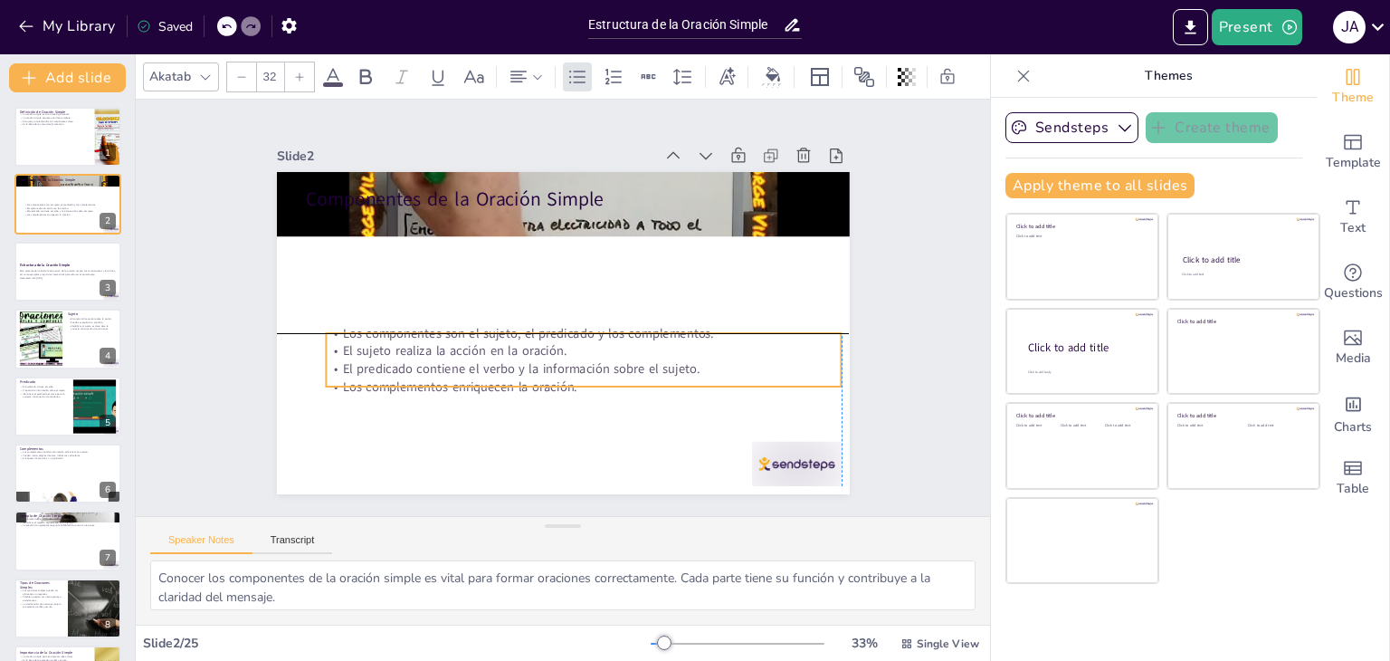
checkbox input "true"
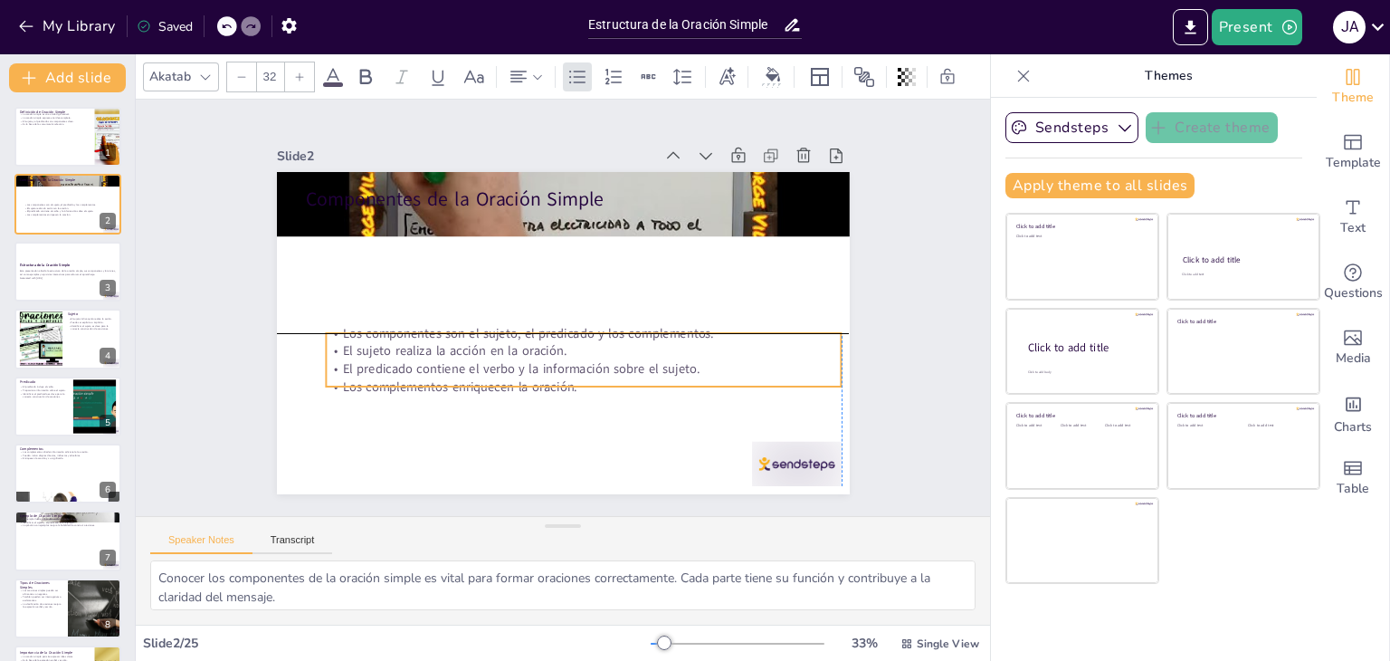
checkbox input "true"
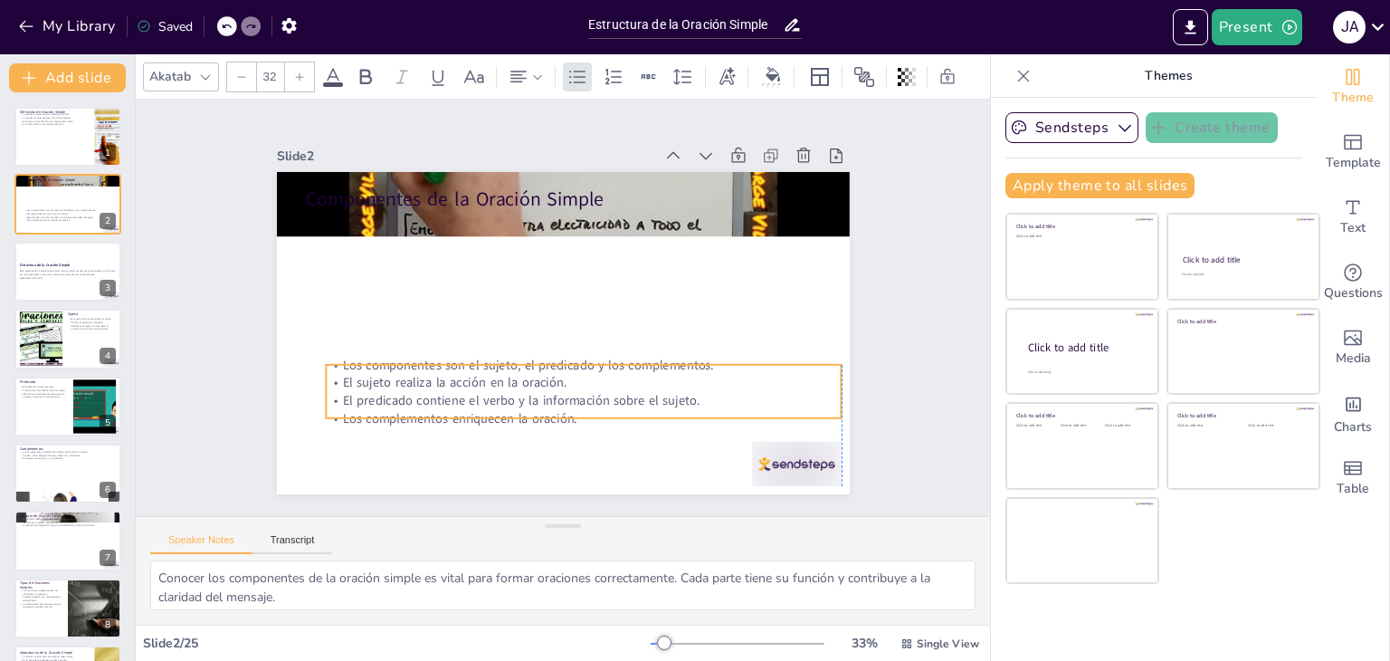
drag, startPoint x: 404, startPoint y: 221, endPoint x: 424, endPoint y: 371, distance: 151.7
click at [424, 371] on p "El sujeto realiza la acción en la oración." at bounding box center [559, 385] width 496 height 176
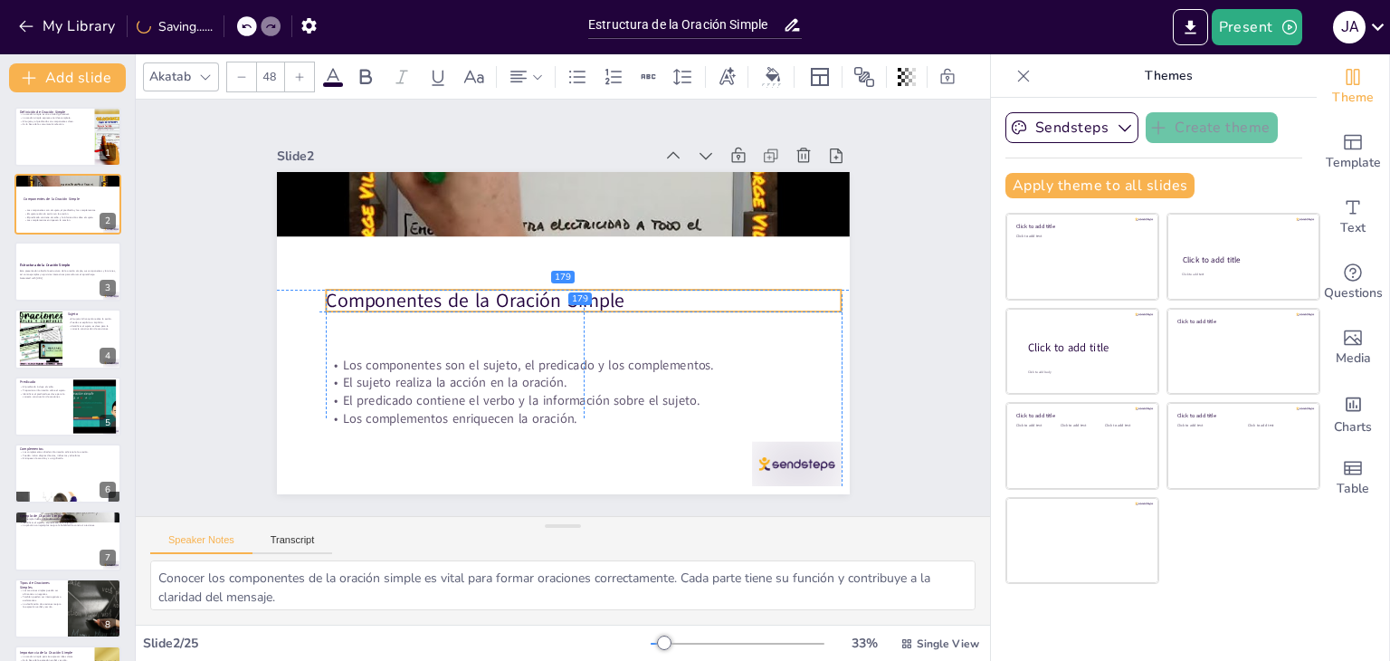
drag, startPoint x: 499, startPoint y: 204, endPoint x: 514, endPoint y: 314, distance: 111.5
click at [514, 314] on p "Componentes de la Oración Simple" at bounding box center [584, 304] width 510 height 133
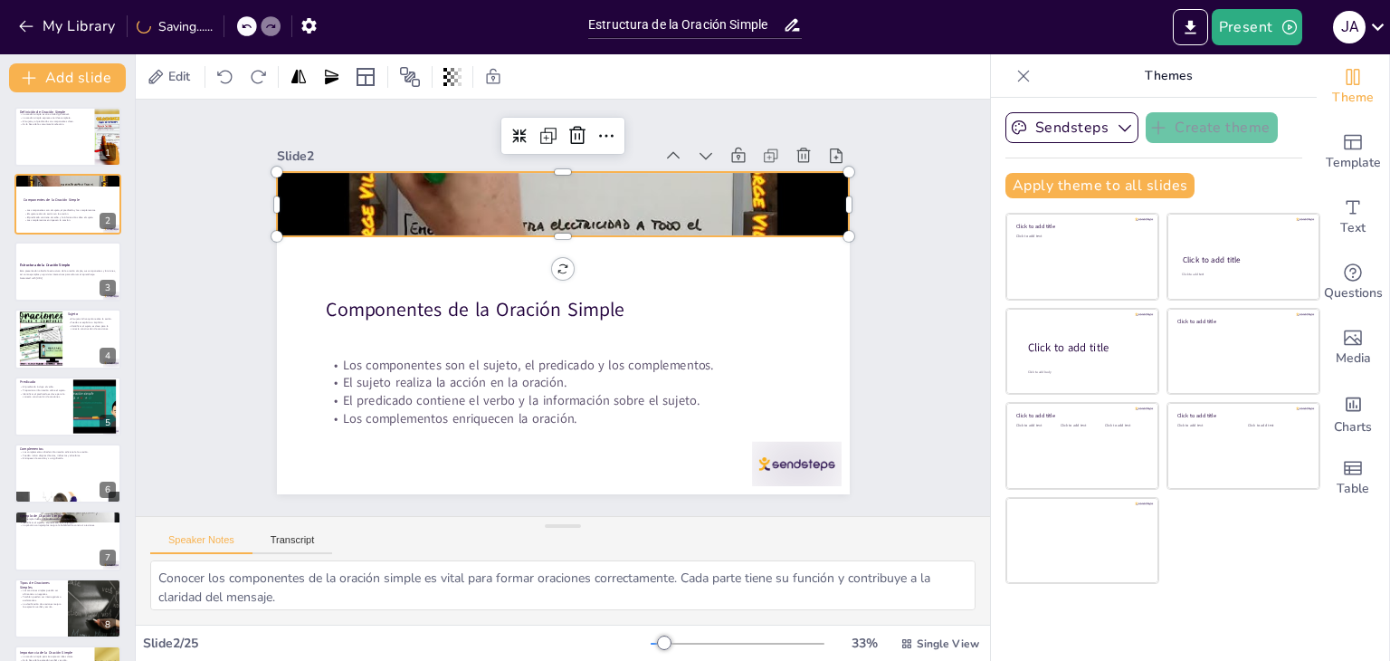
click at [536, 204] on div at bounding box center [584, 206] width 627 height 434
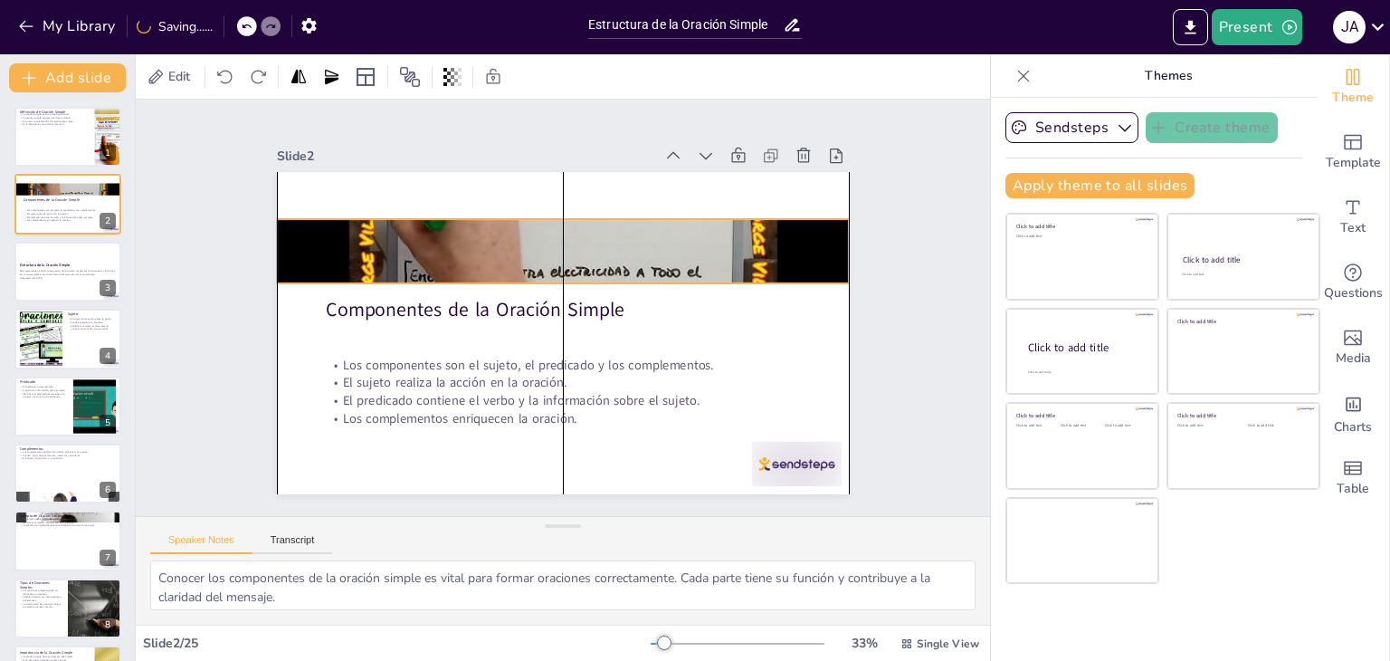
drag, startPoint x: 546, startPoint y: 225, endPoint x: 551, endPoint y: 272, distance: 47.4
click at [551, 272] on div at bounding box center [580, 254] width 644 height 483
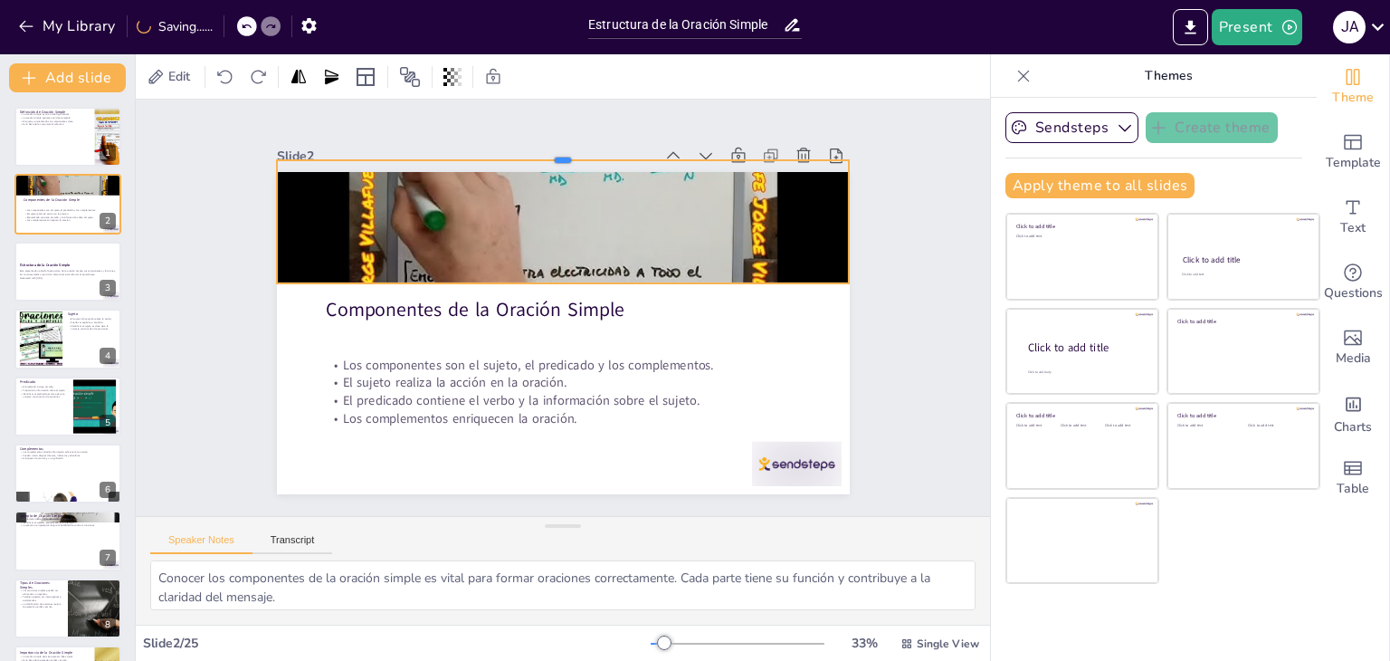
drag, startPoint x: 550, startPoint y: 208, endPoint x: 556, endPoint y: 149, distance: 59.1
click at [556, 326] on div at bounding box center [625, 449] width 529 height 246
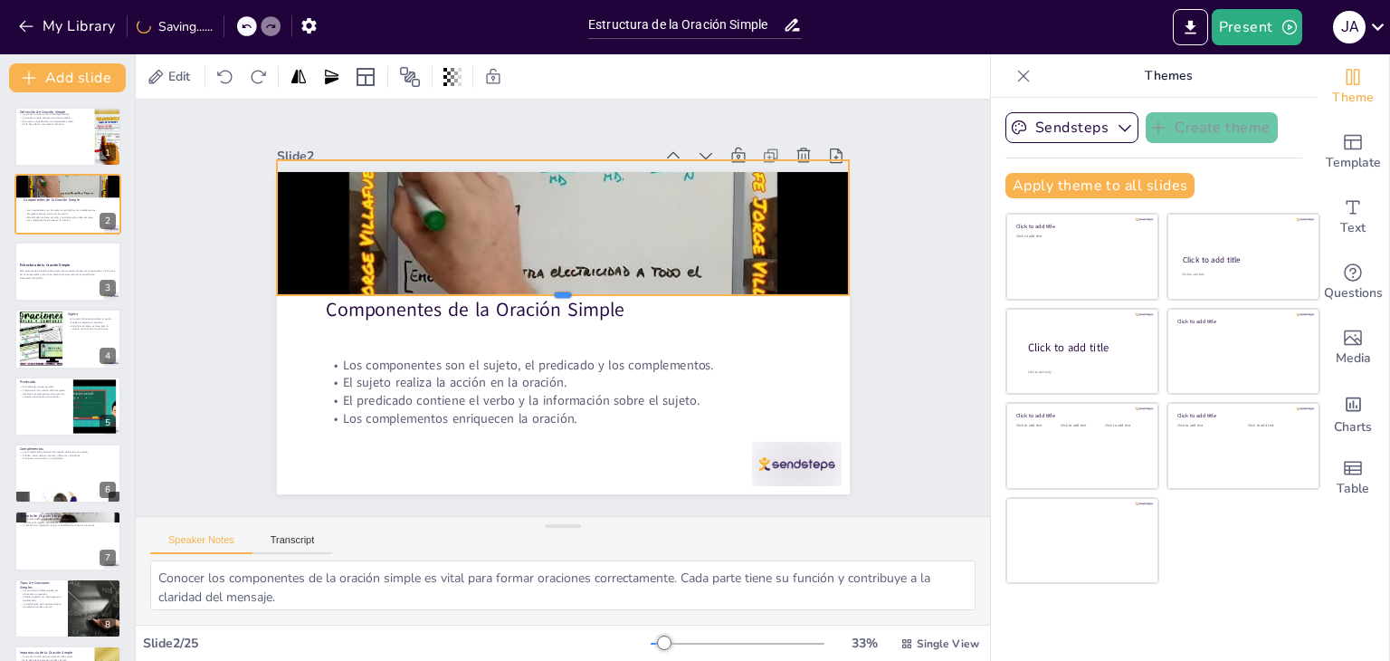
drag, startPoint x: 548, startPoint y: 276, endPoint x: 528, endPoint y: 289, distance: 23.6
click at [528, 289] on div at bounding box center [563, 302] width 563 height 133
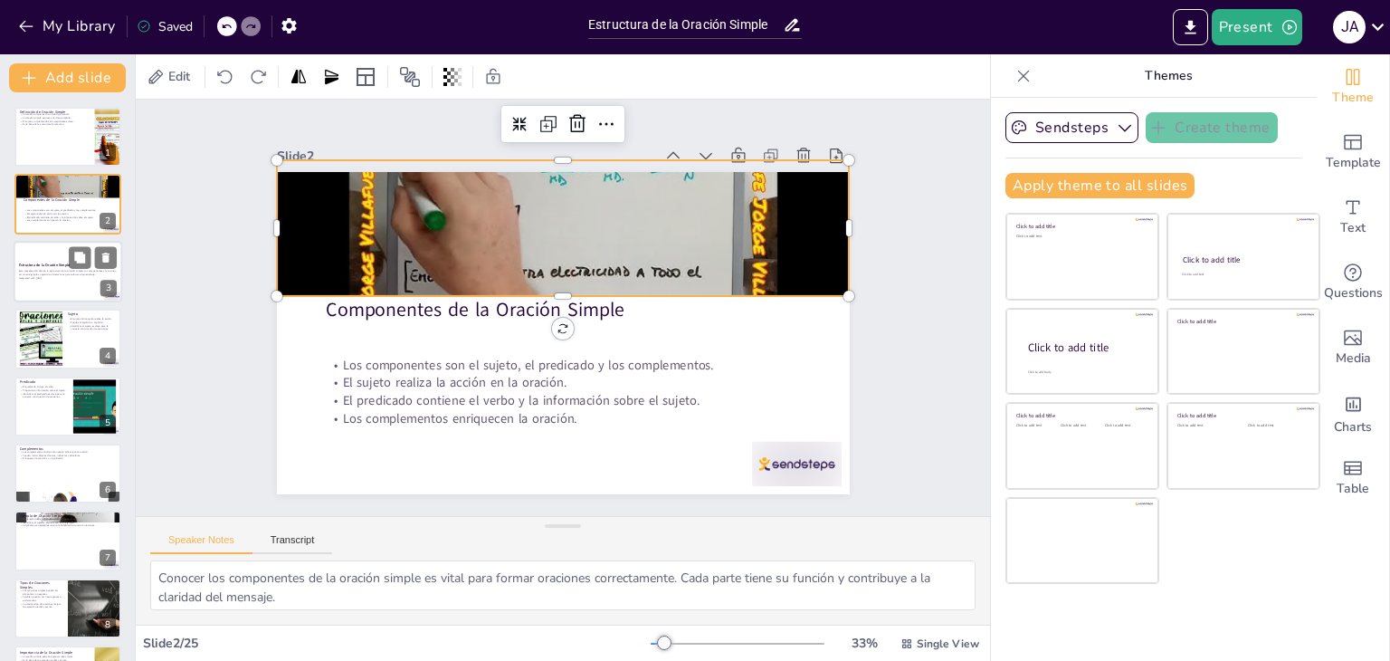
click at [45, 259] on div at bounding box center [68, 272] width 109 height 62
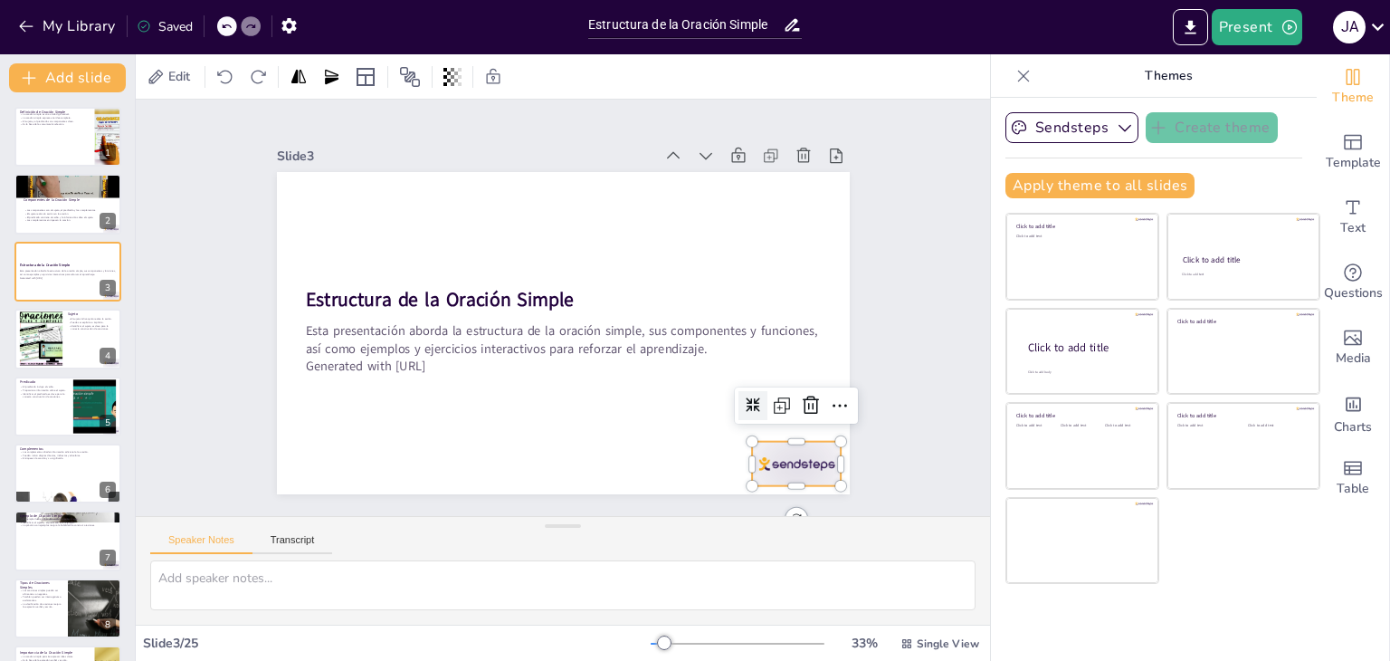
click at [681, 533] on div at bounding box center [632, 579] width 97 height 93
click at [1189, 22] on icon "Export to PowerPoint" at bounding box center [1190, 27] width 19 height 19
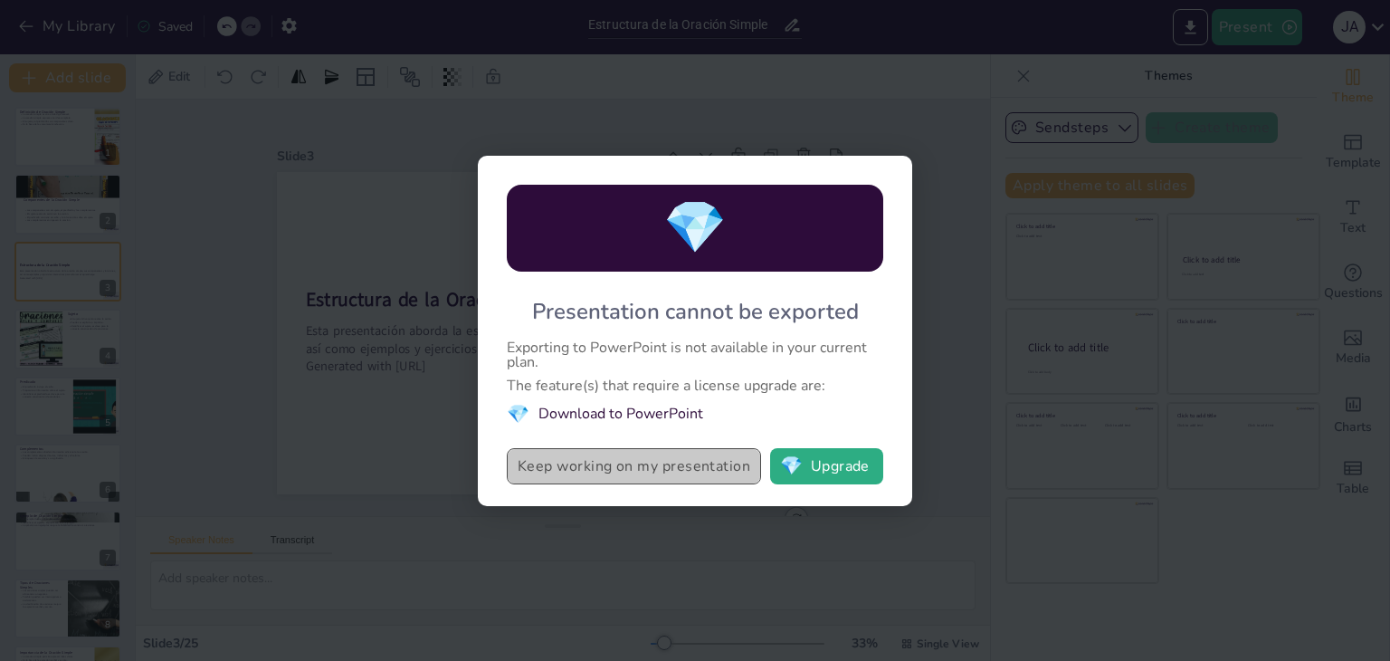
click at [652, 461] on button "Keep working on my presentation" at bounding box center [634, 466] width 254 height 36
